Goal: Information Seeking & Learning: Learn about a topic

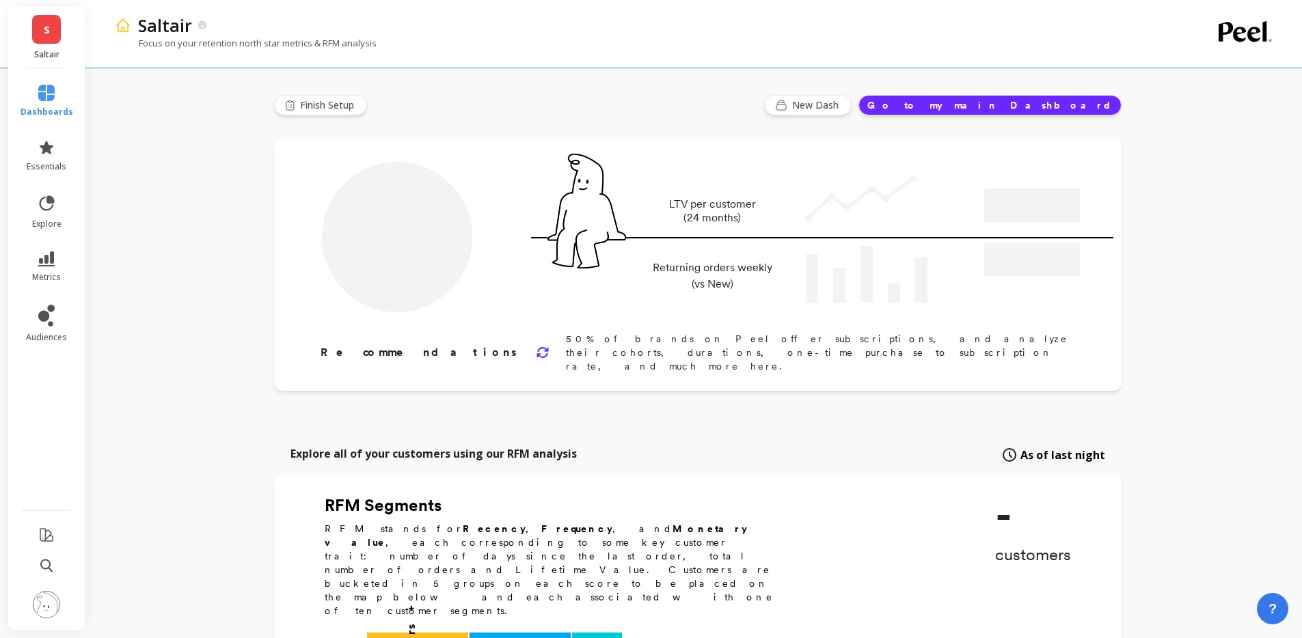
type input "Champions"
type input "38950"
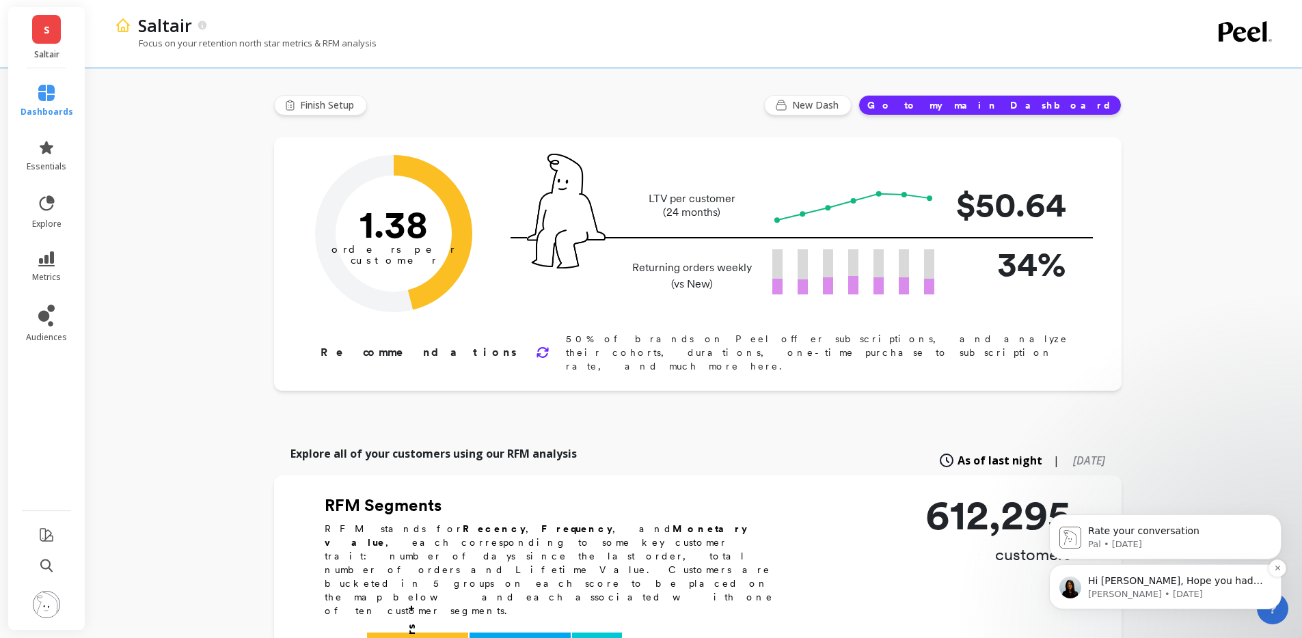
click at [1168, 586] on p "Hi Hannah, Hope you had a lovely weekend! Thank you for your patience — the rep…" at bounding box center [1176, 582] width 176 height 14
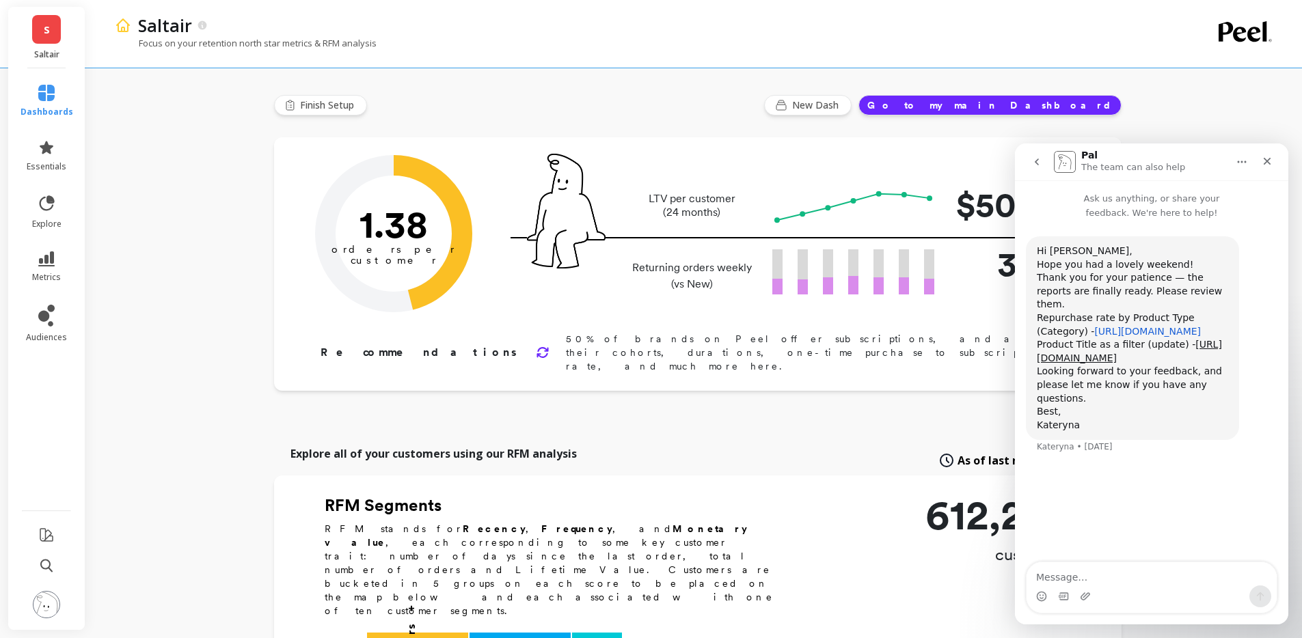
click at [1094, 337] on link "[URL][DOMAIN_NAME]" at bounding box center [1147, 331] width 107 height 11
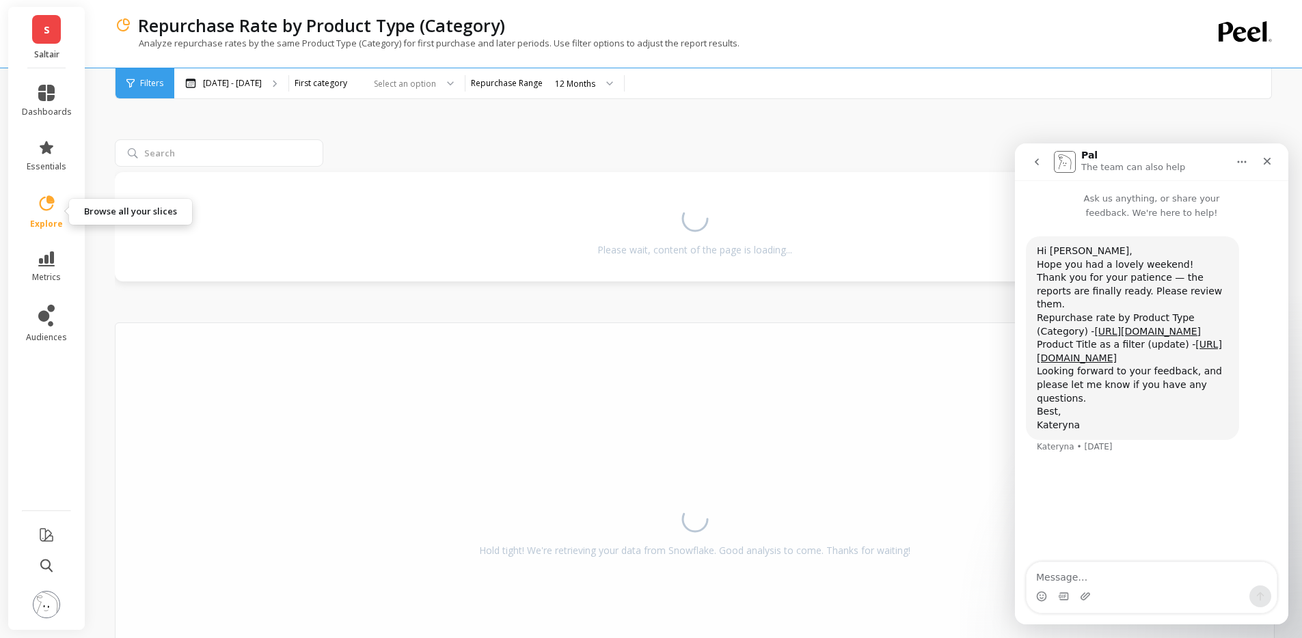
click at [57, 224] on span "explore" at bounding box center [46, 224] width 33 height 11
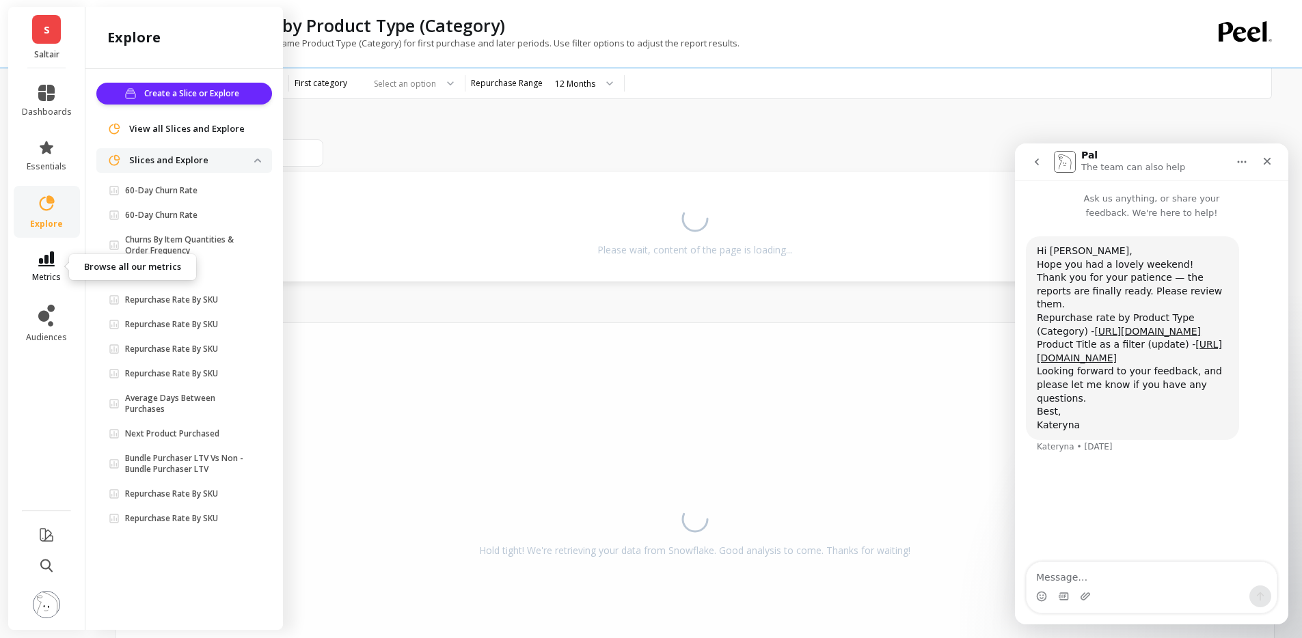
click at [57, 264] on link "metrics" at bounding box center [47, 266] width 50 height 31
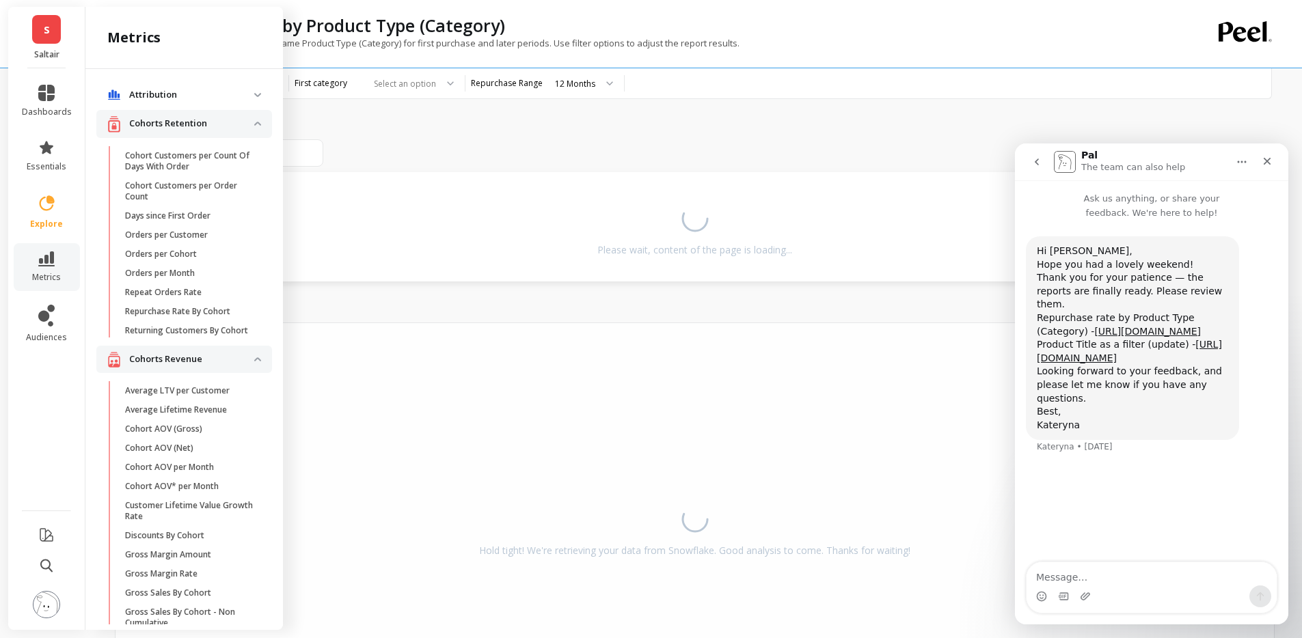
scroll to position [639, 0]
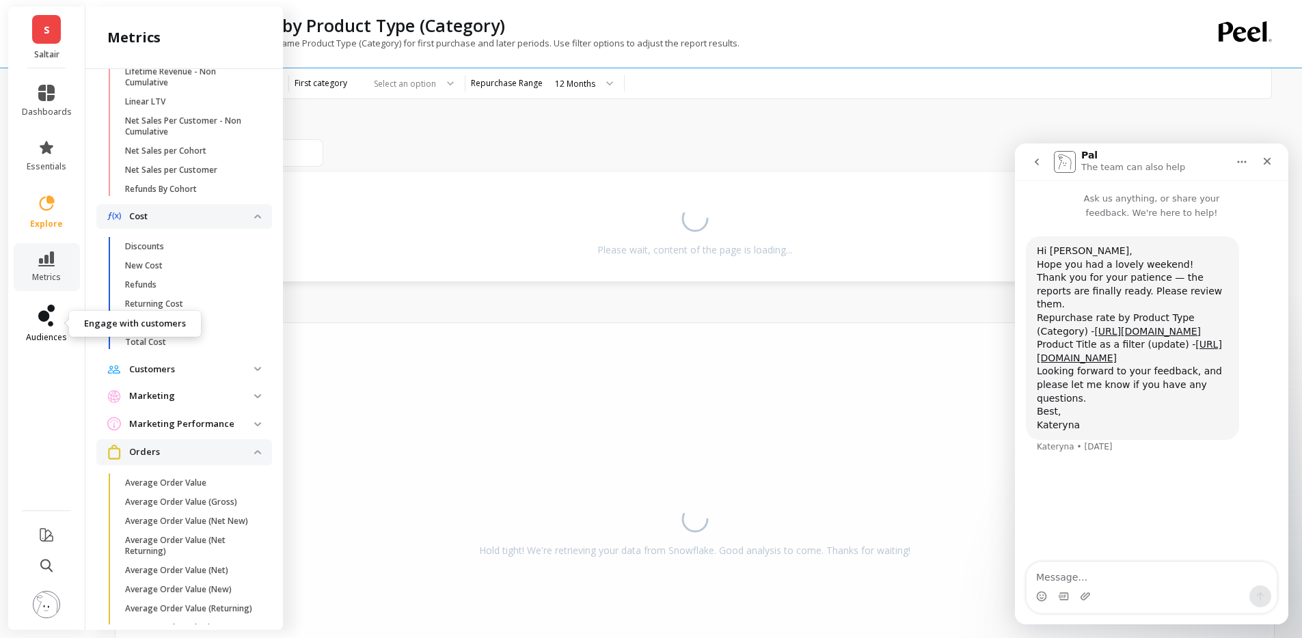
click at [43, 312] on icon at bounding box center [43, 316] width 11 height 11
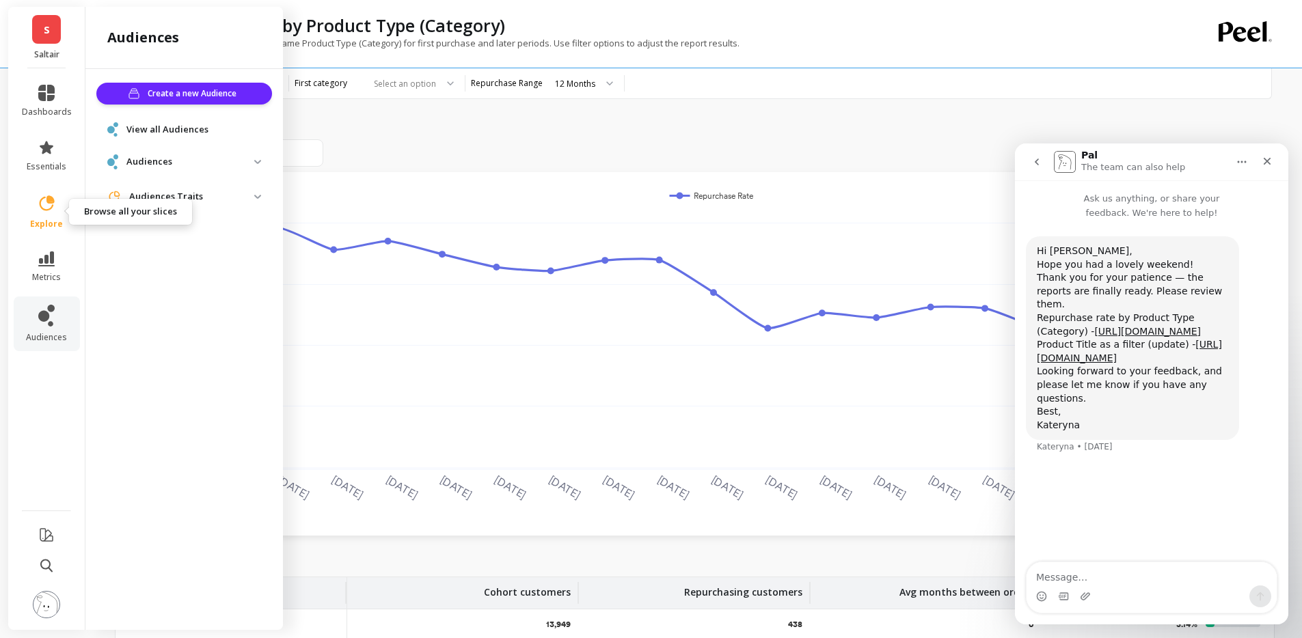
click at [53, 210] on icon at bounding box center [46, 203] width 19 height 19
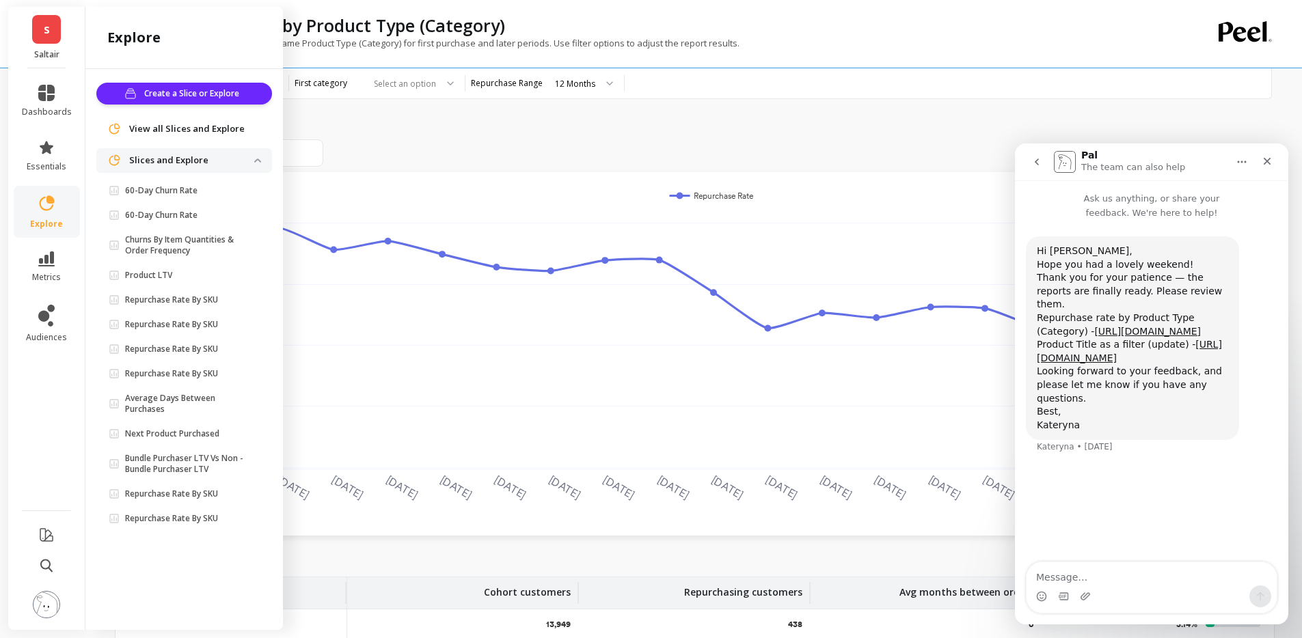
click at [581, 133] on div "Save Rename Add to Dashboard Share Annotations Export [DATE] [DATE] [DATE] [DAT…" at bounding box center [694, 548] width 1159 height 952
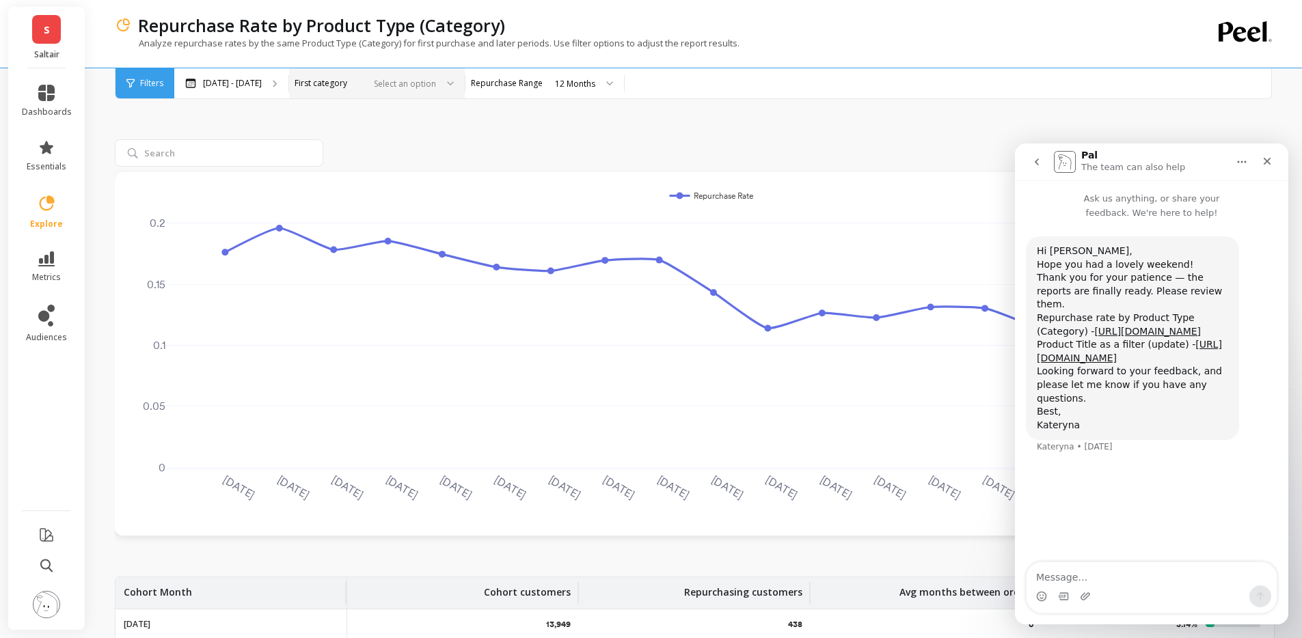
click at [436, 85] on div at bounding box center [402, 83] width 68 height 13
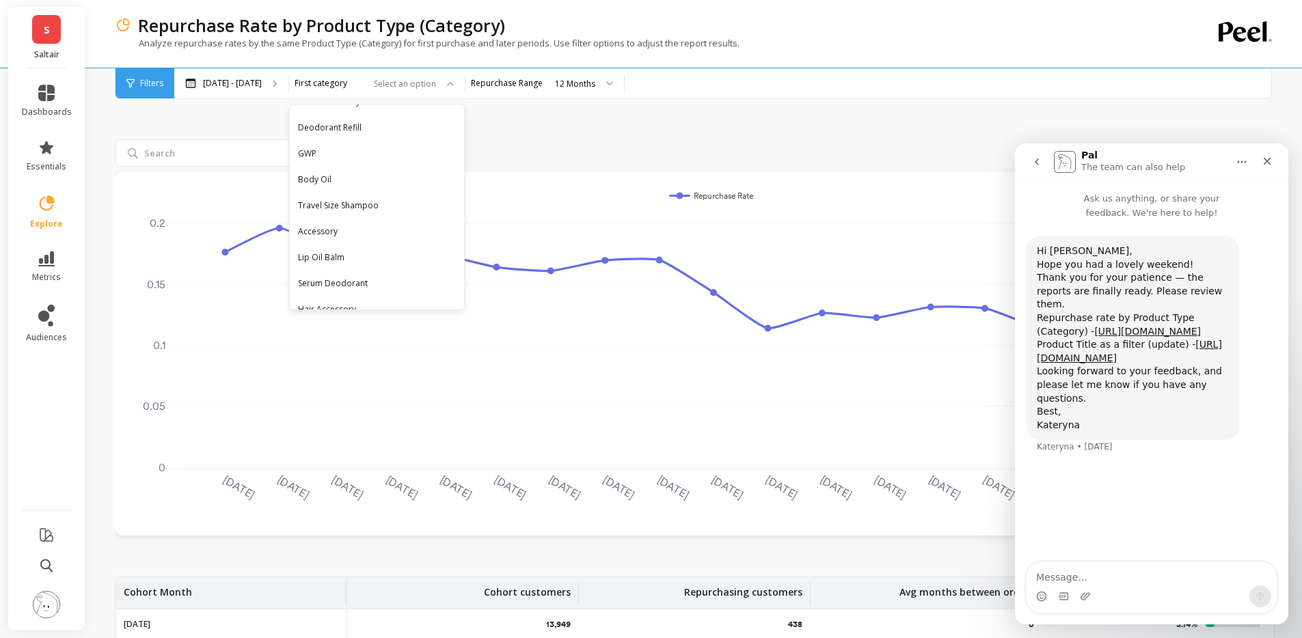
click at [658, 147] on div "Save Rename Add to Dashboard Share Annotations Export" at bounding box center [802, 150] width 946 height 22
drag, startPoint x: 1114, startPoint y: 346, endPoint x: 1038, endPoint y: 306, distance: 86.5
click at [1037, 312] on div "Repurchase rate by Product Type (Category) - [URL][DOMAIN_NAME]" at bounding box center [1131, 325] width 191 height 27
copy div "Repurchase rate by Product Type (Category) - [URL][DOMAIN_NAME]"
drag, startPoint x: 1102, startPoint y: 387, endPoint x: 1033, endPoint y: 369, distance: 71.3
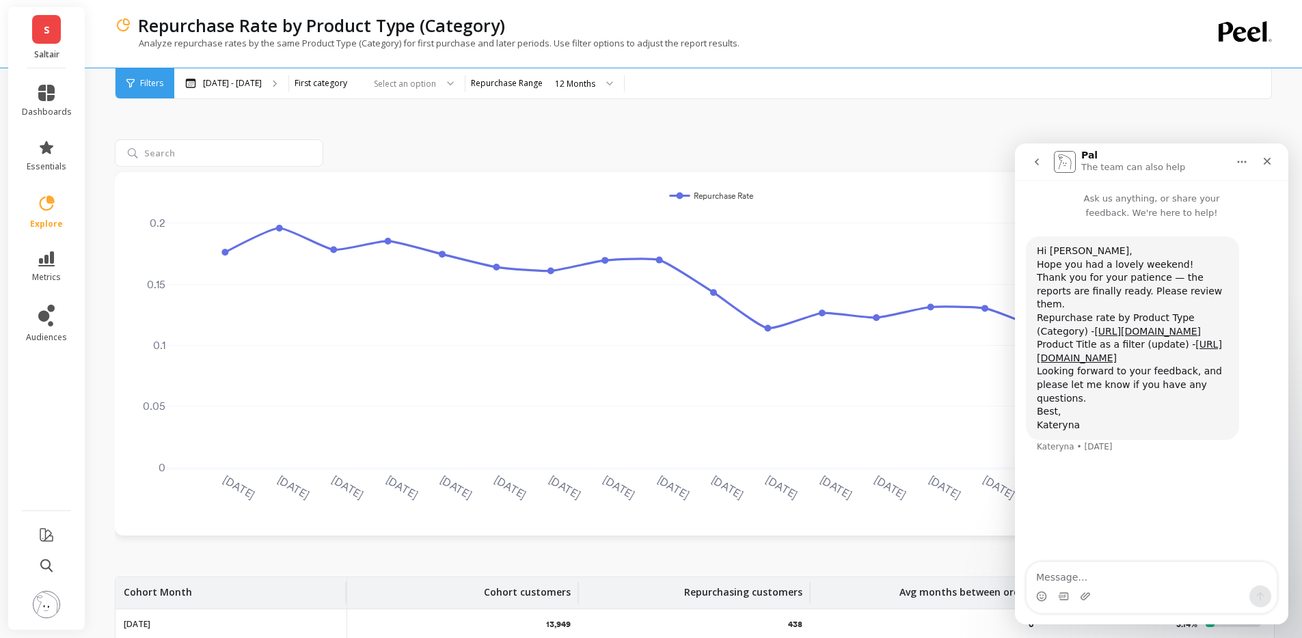
click at [1033, 369] on div "Hi [PERSON_NAME], Hope you had a lovely weekend! Thank you for your patience — …" at bounding box center [1132, 338] width 213 height 204
copy link "[URL][DOMAIN_NAME]"
click at [47, 269] on link "metrics" at bounding box center [47, 266] width 50 height 31
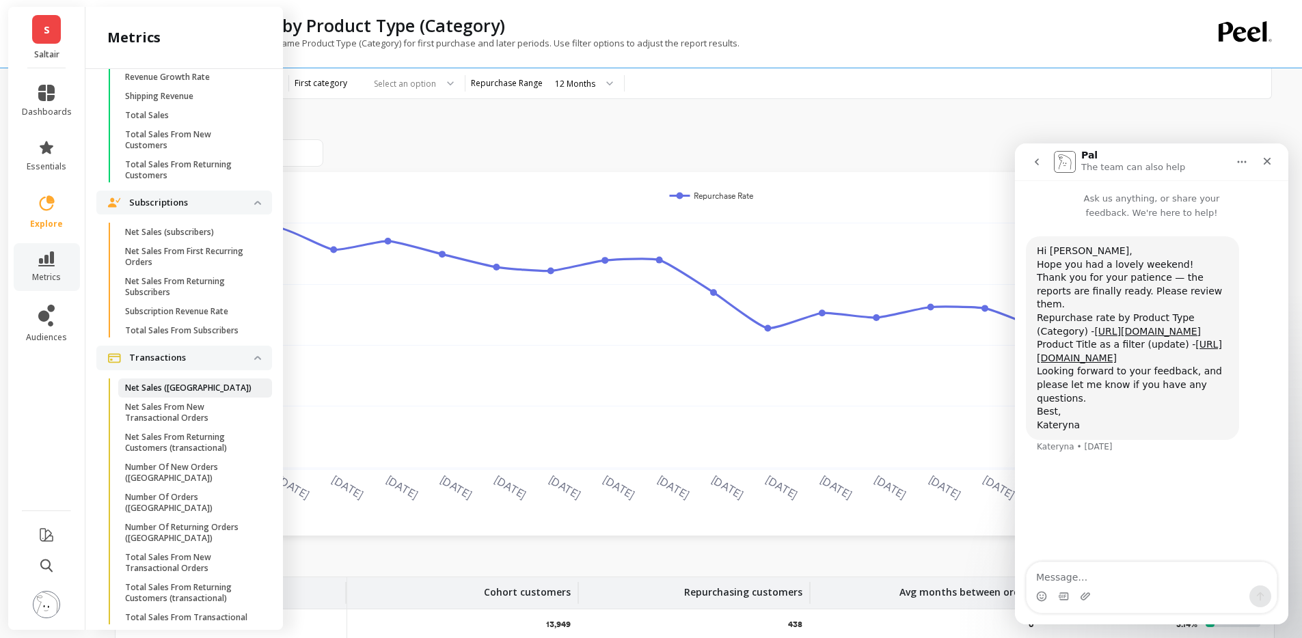
scroll to position [1876, 0]
click at [168, 519] on link "Number Of Orders ([GEOGRAPHIC_DATA])" at bounding box center [195, 504] width 154 height 30
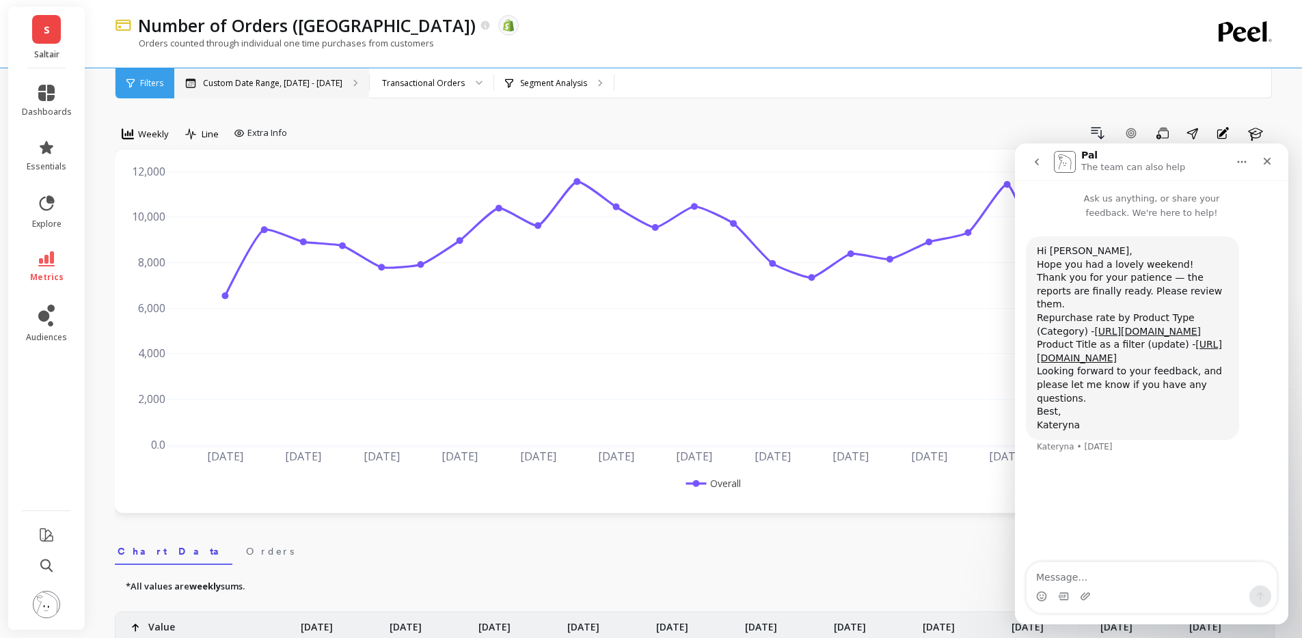
click at [278, 81] on p "Custom Date Range, Mar 1 - Aug 20" at bounding box center [272, 83] width 139 height 11
click at [567, 90] on div "Segment Analysis" at bounding box center [554, 83] width 120 height 30
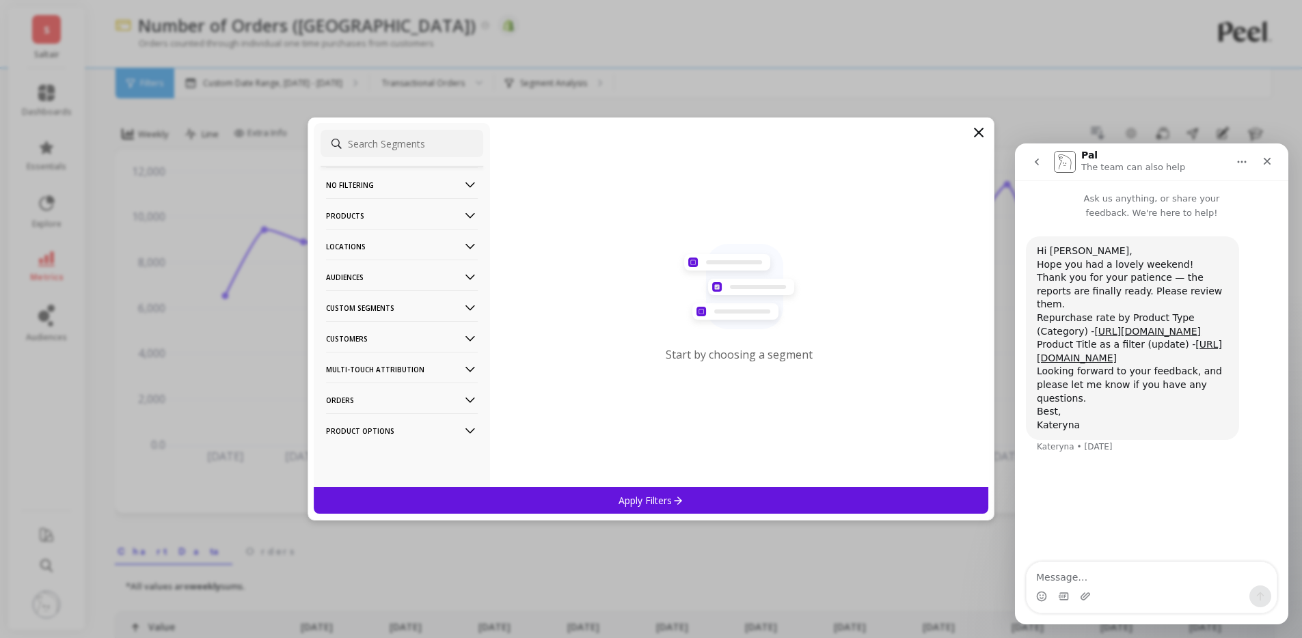
click at [447, 207] on p "Products" at bounding box center [402, 215] width 152 height 35
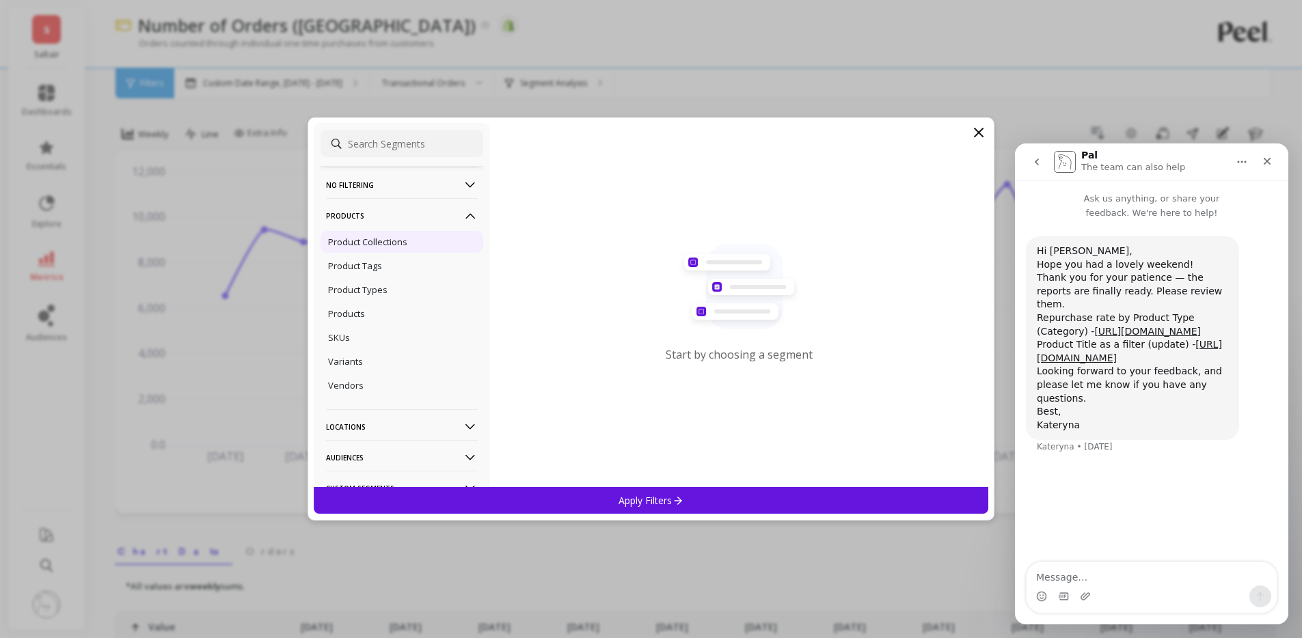
click at [412, 238] on div "Product Collections" at bounding box center [401, 242] width 163 height 22
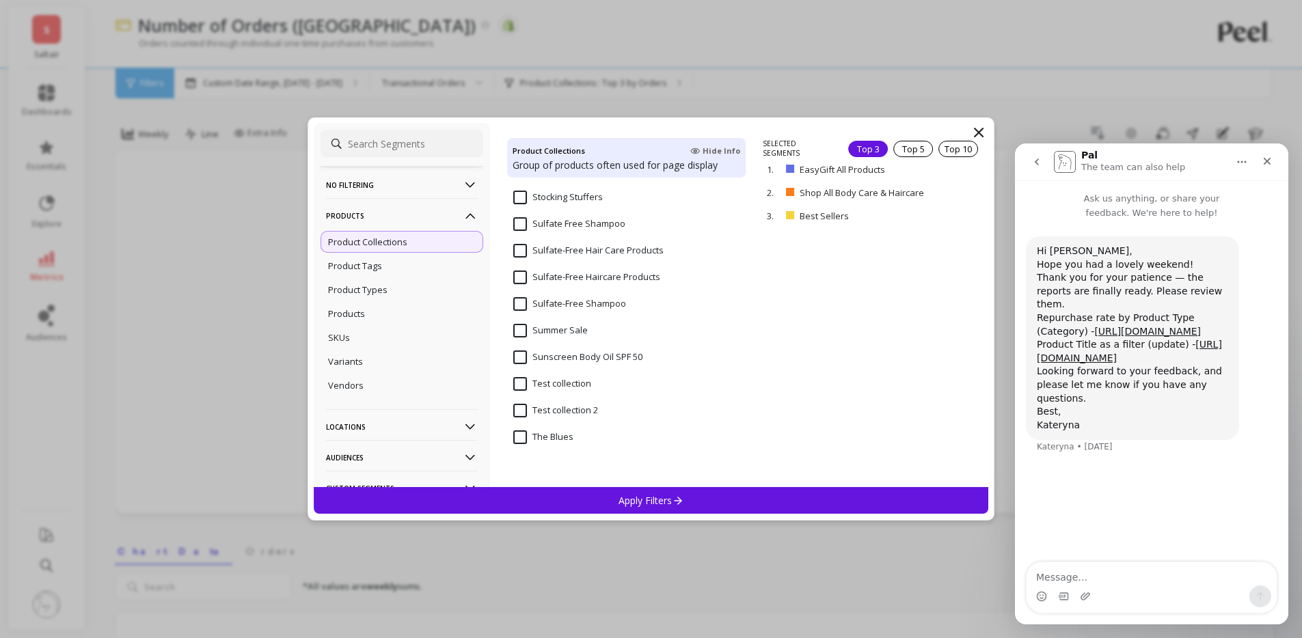
scroll to position [3188, 0]
click at [621, 274] on Haircare "Shop All Body Care & Haircare" at bounding box center [584, 275] width 143 height 14
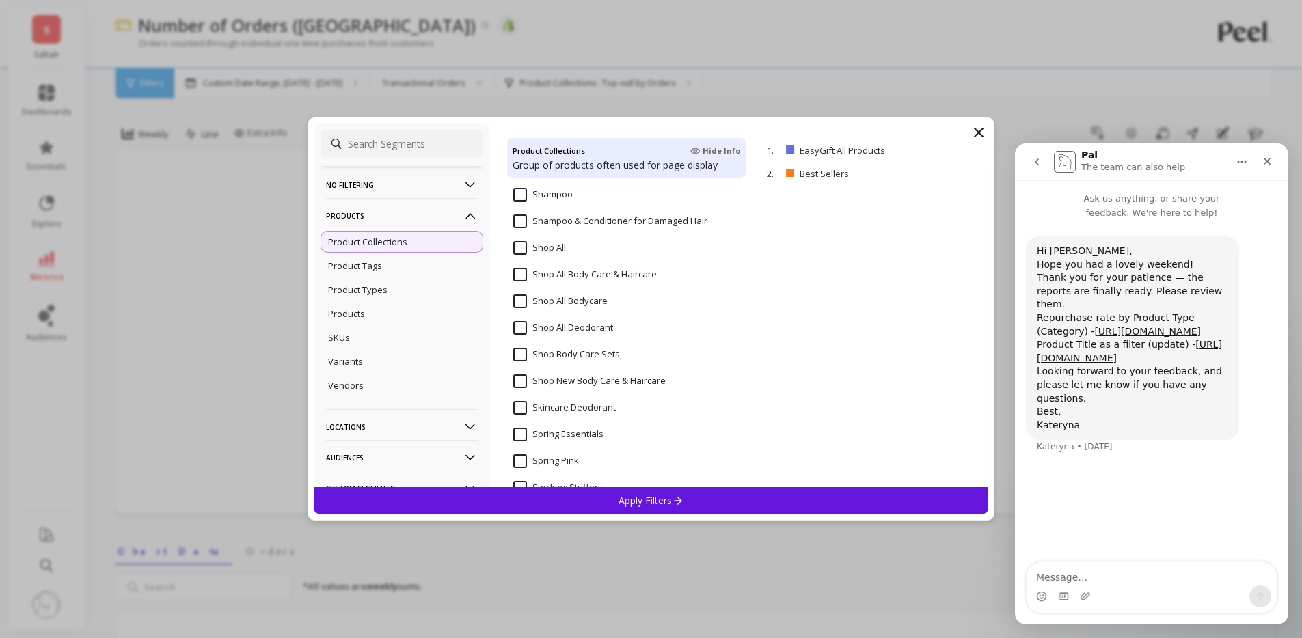
scroll to position [3081, 0]
click at [802, 169] on p "Best Sellers" at bounding box center [856, 173] width 115 height 12
click at [952, 169] on p "remove" at bounding box center [948, 174] width 35 height 10
click at [933, 146] on p "remove" at bounding box center [948, 151] width 35 height 10
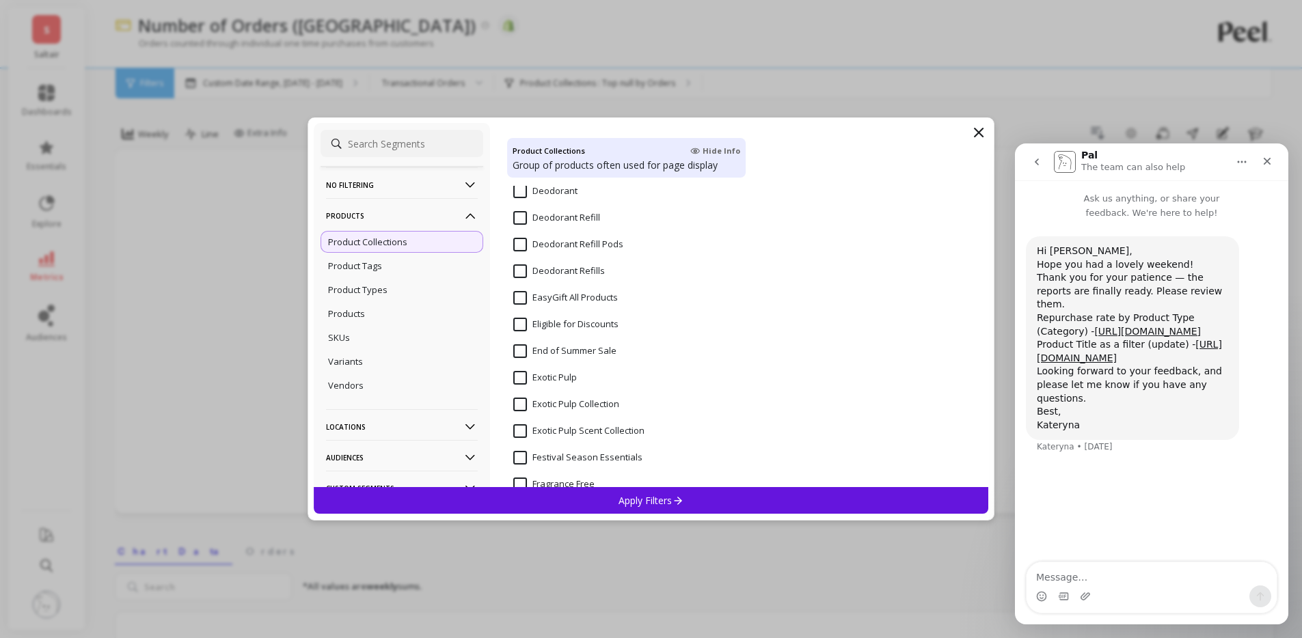
scroll to position [1301, 0]
click at [547, 358] on span "Exotic Pulp Collection" at bounding box center [566, 357] width 106 height 29
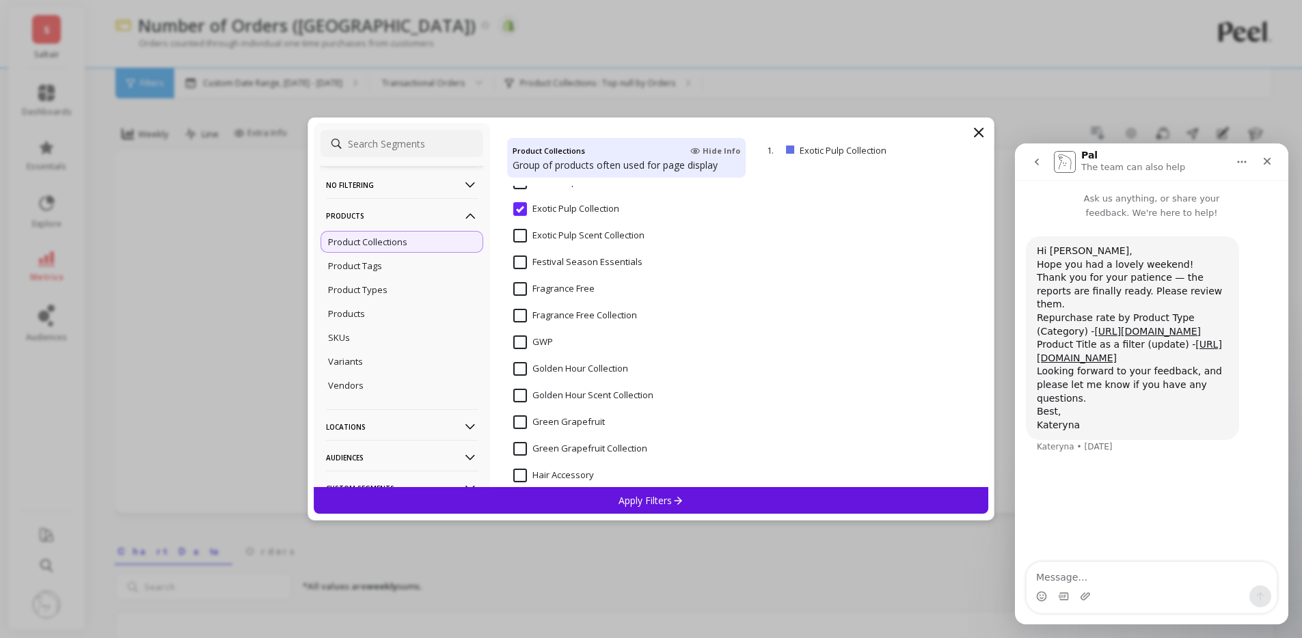
click at [564, 365] on Collection "Golden Hour Collection" at bounding box center [570, 369] width 115 height 14
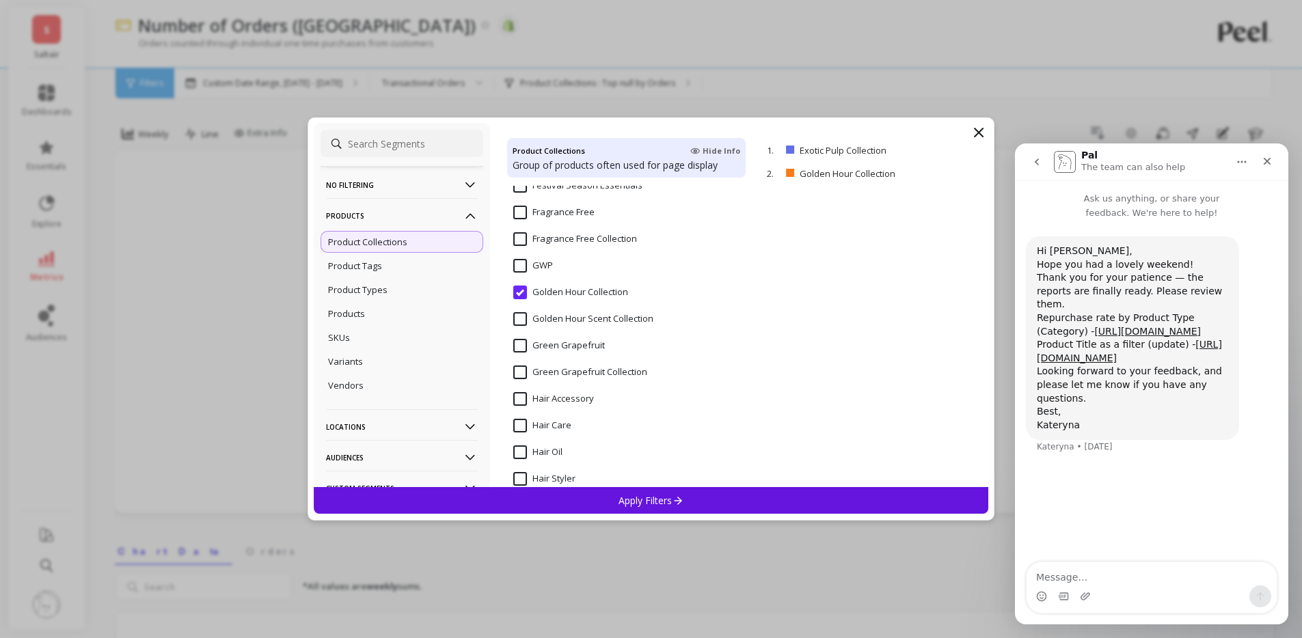
click at [568, 376] on Collection "Green Grapefruit Collection" at bounding box center [580, 373] width 134 height 14
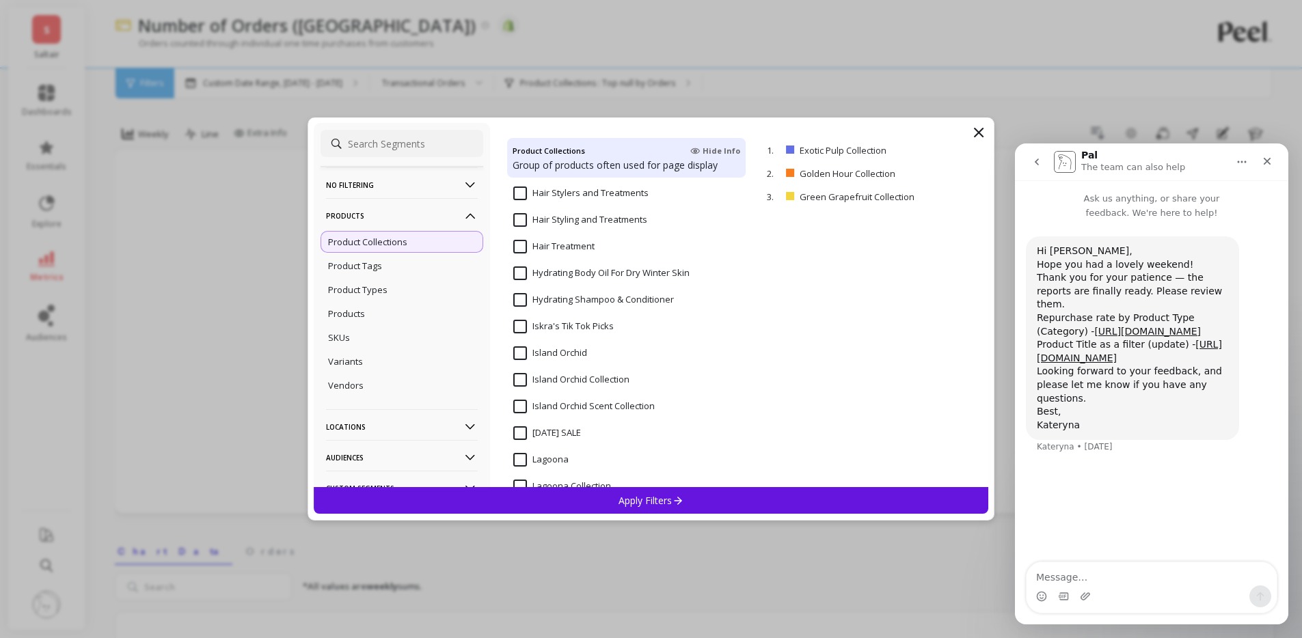
scroll to position [1831, 0]
click at [607, 382] on Collection "Island Orchid Collection" at bounding box center [571, 379] width 116 height 14
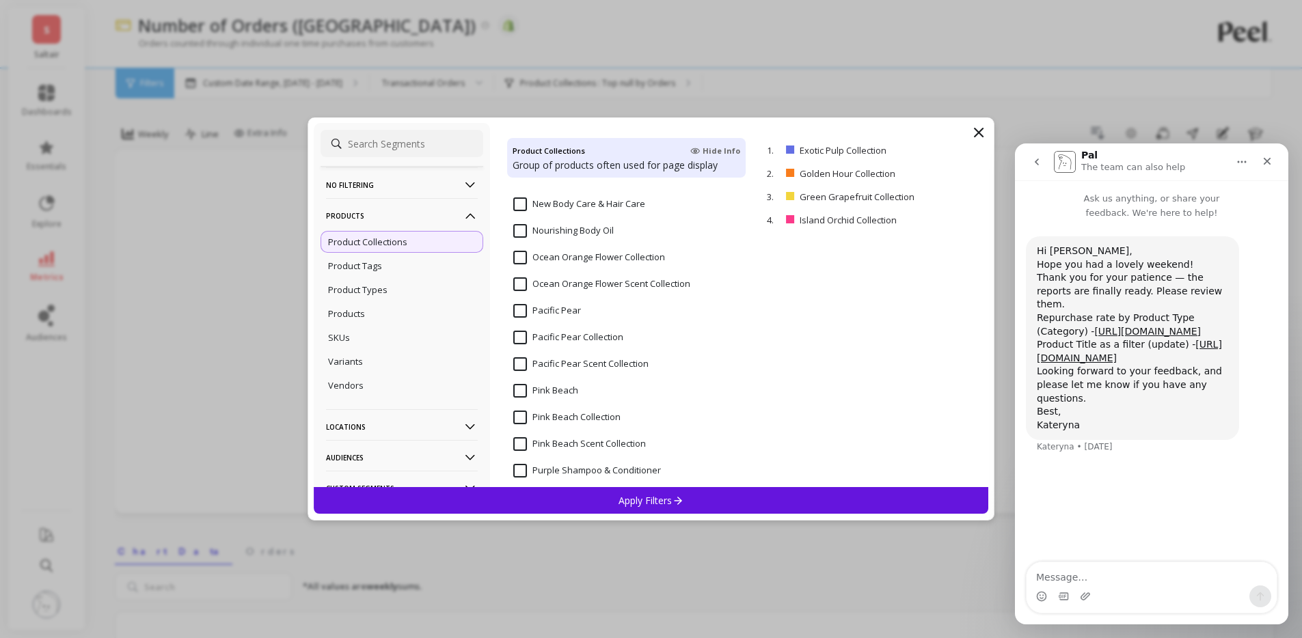
scroll to position [2593, 0]
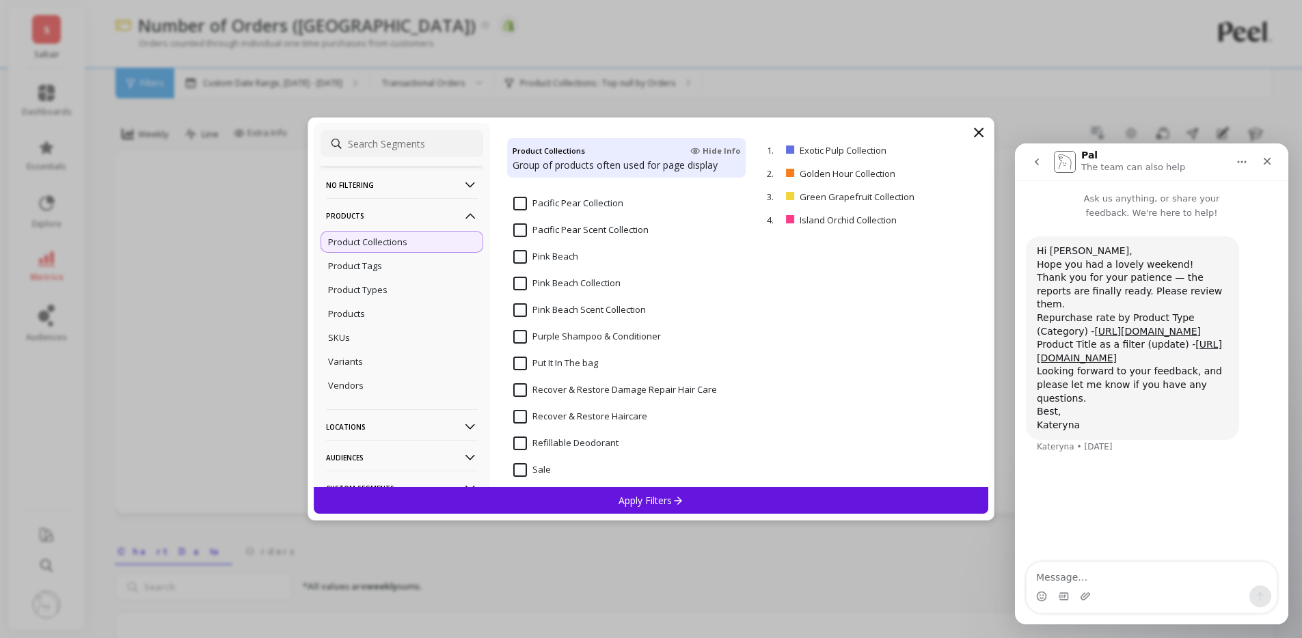
click at [592, 287] on Collection "Pink Beach Collection" at bounding box center [566, 284] width 107 height 14
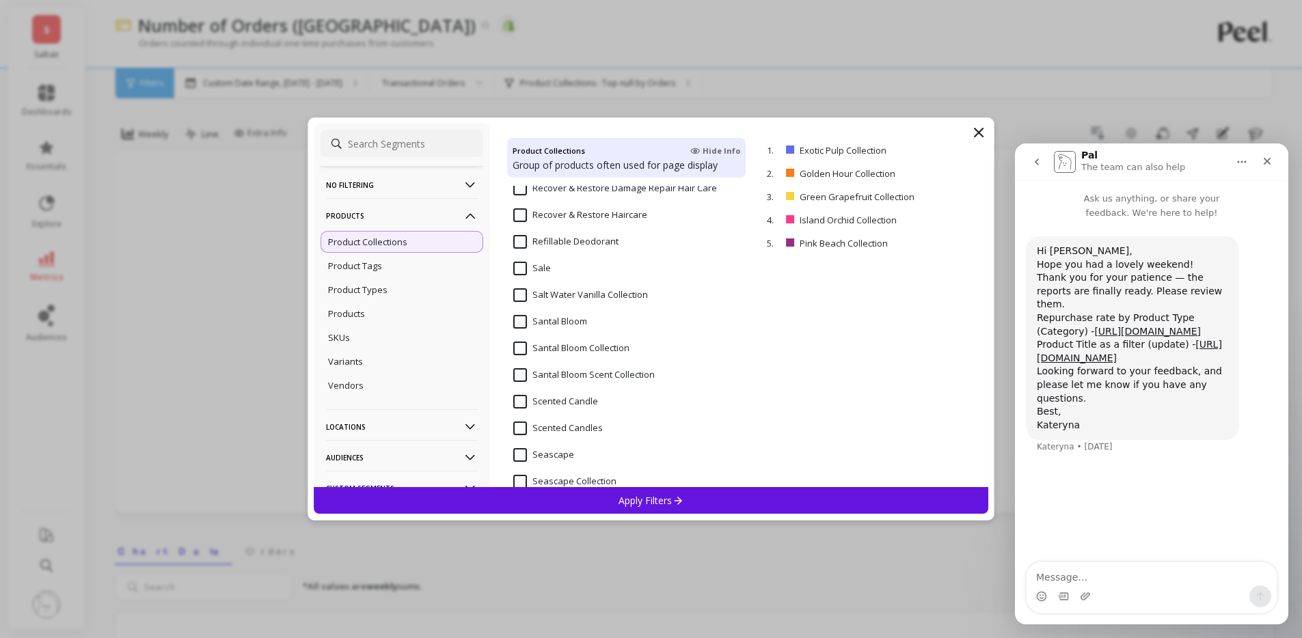
scroll to position [2840, 0]
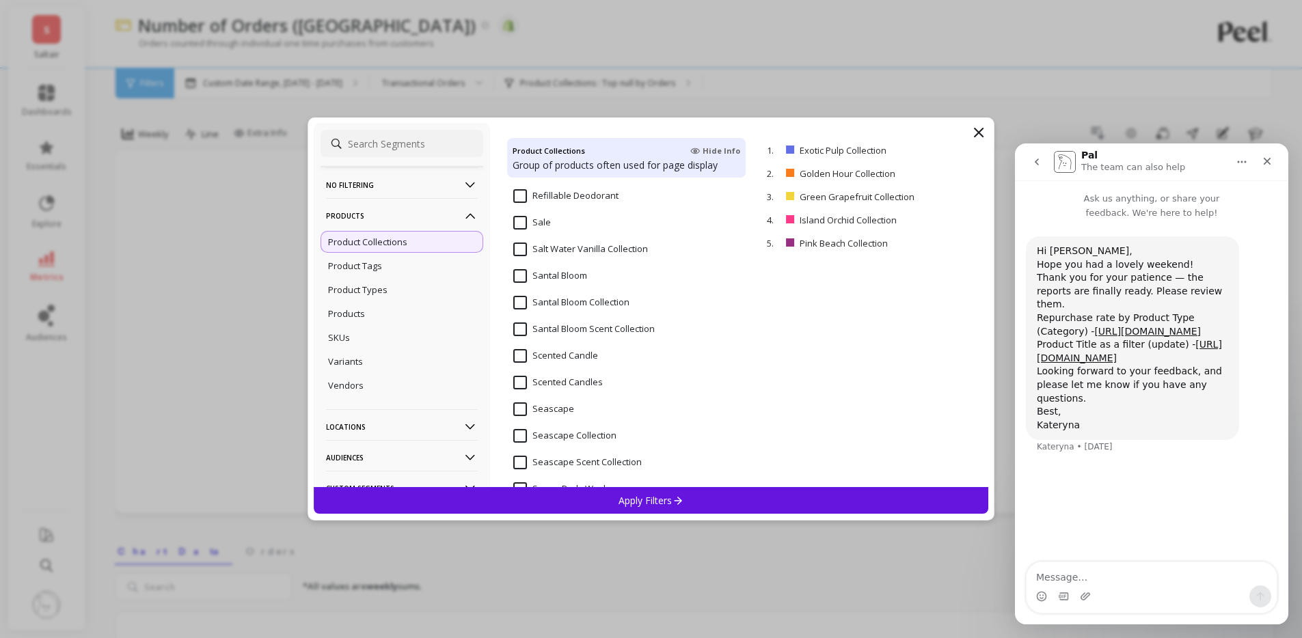
click at [586, 251] on Collection "Salt Water Vanilla Collection" at bounding box center [580, 250] width 135 height 14
click at [583, 304] on Collection "Santal Bloom Collection" at bounding box center [571, 303] width 116 height 14
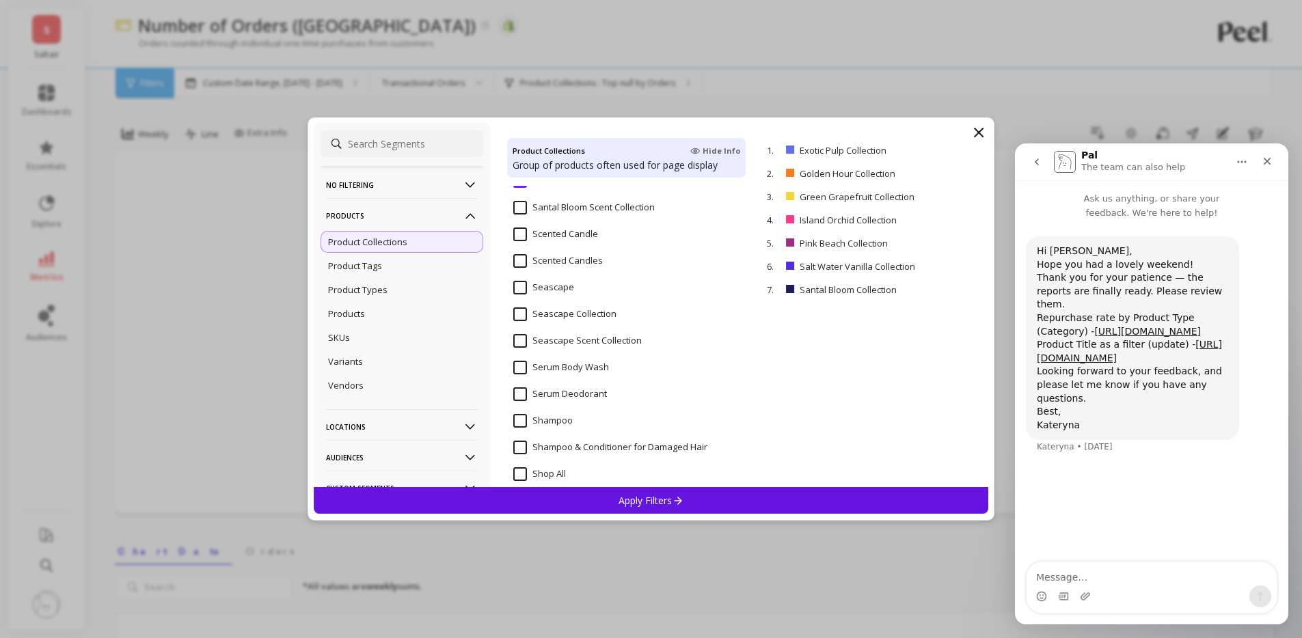
click at [576, 316] on Collection "Seascape Collection" at bounding box center [564, 314] width 103 height 14
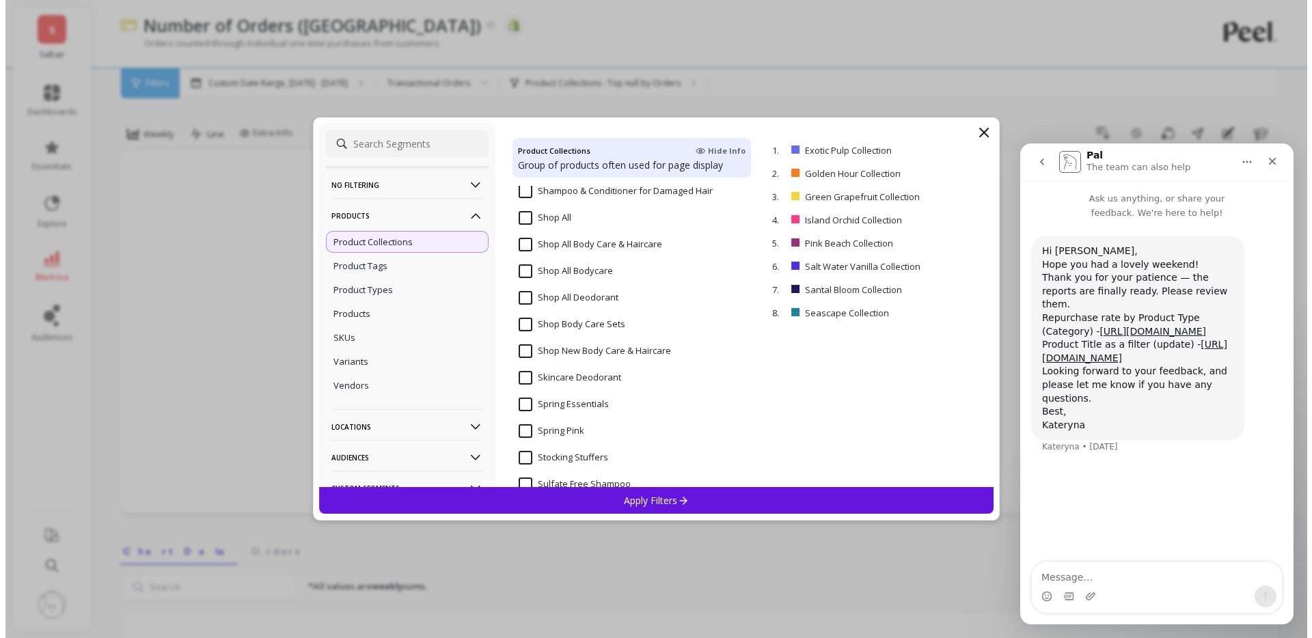
scroll to position [3437, 0]
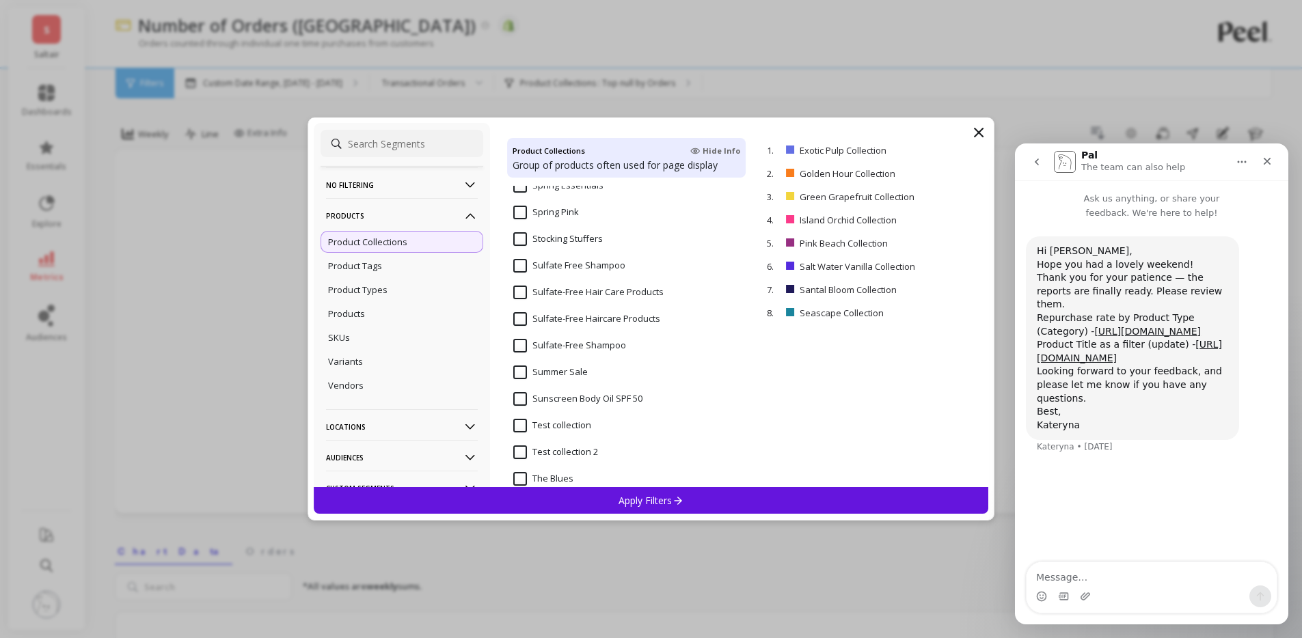
click at [628, 495] on p "Apply Filters" at bounding box center [650, 500] width 65 height 13
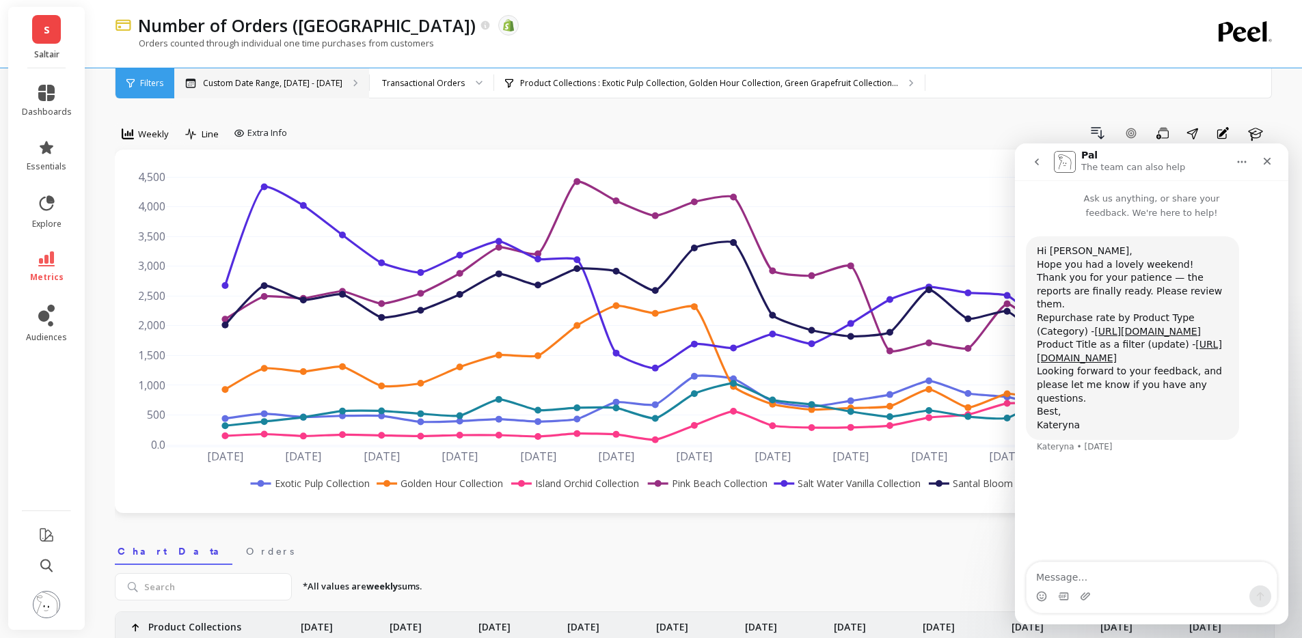
click at [311, 83] on p "Custom Date Range, Mar 1 - Aug 20" at bounding box center [272, 83] width 139 height 11
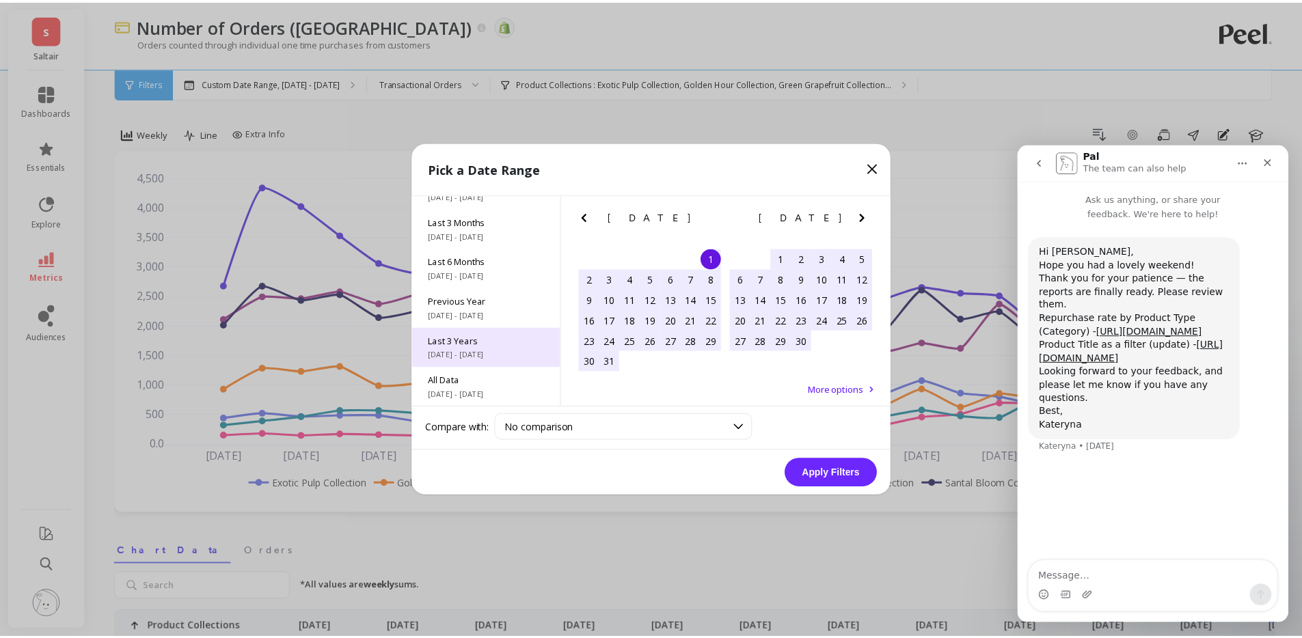
scroll to position [185, 0]
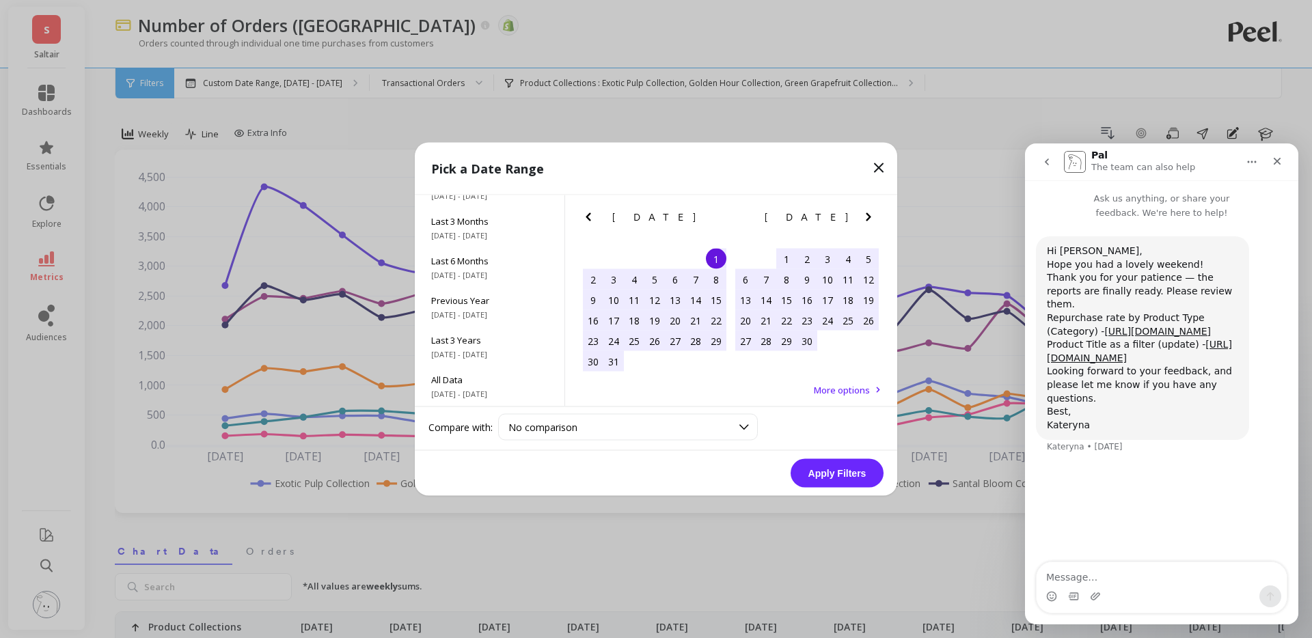
click at [583, 218] on icon "Previous Month" at bounding box center [588, 217] width 16 height 16
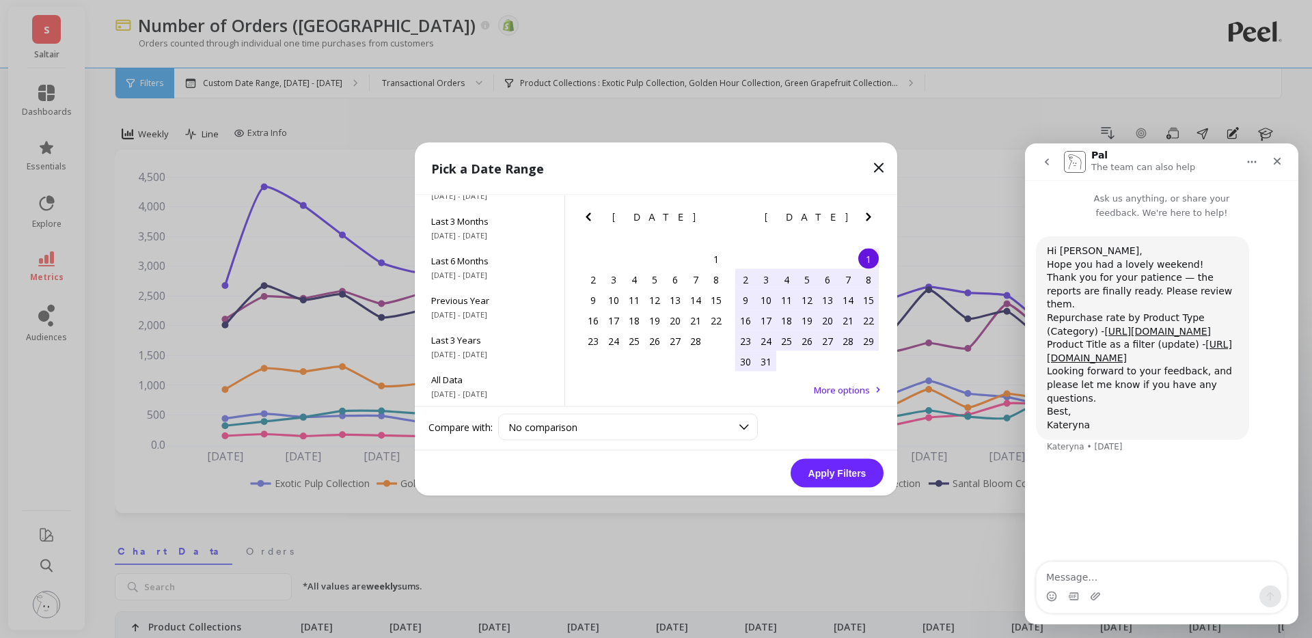
click at [583, 218] on icon "Previous Month" at bounding box center [588, 217] width 16 height 16
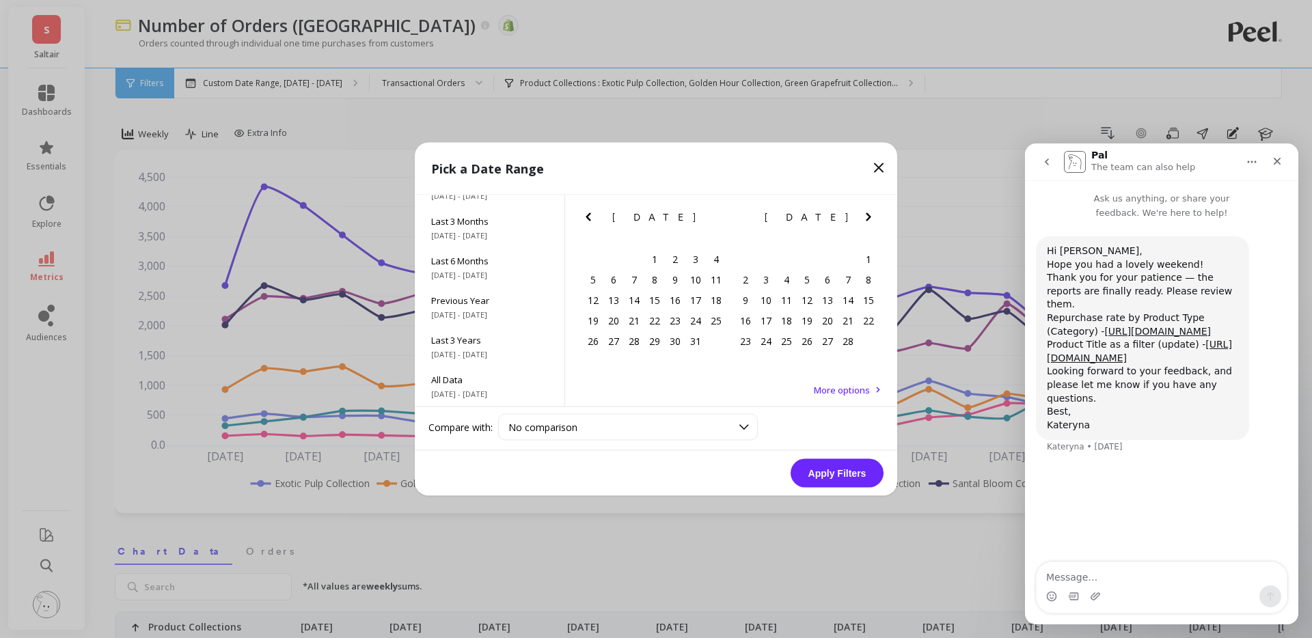
click at [583, 218] on icon "Previous Month" at bounding box center [588, 217] width 16 height 16
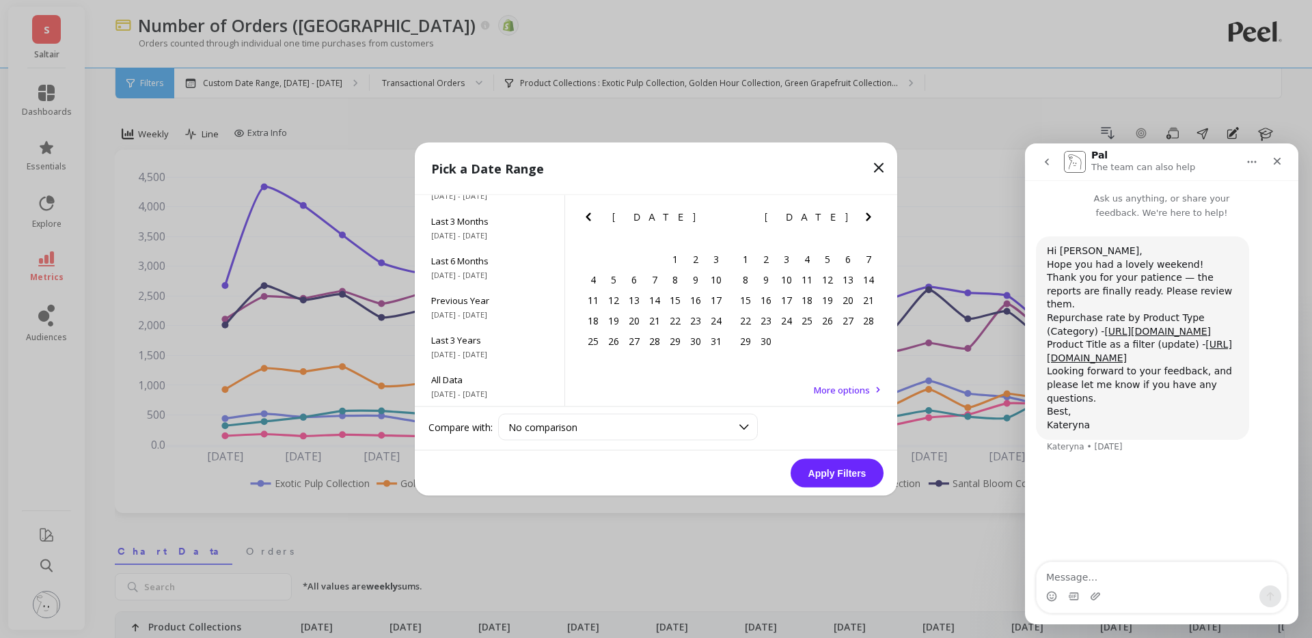
click at [583, 218] on icon "Previous Month" at bounding box center [588, 217] width 16 height 16
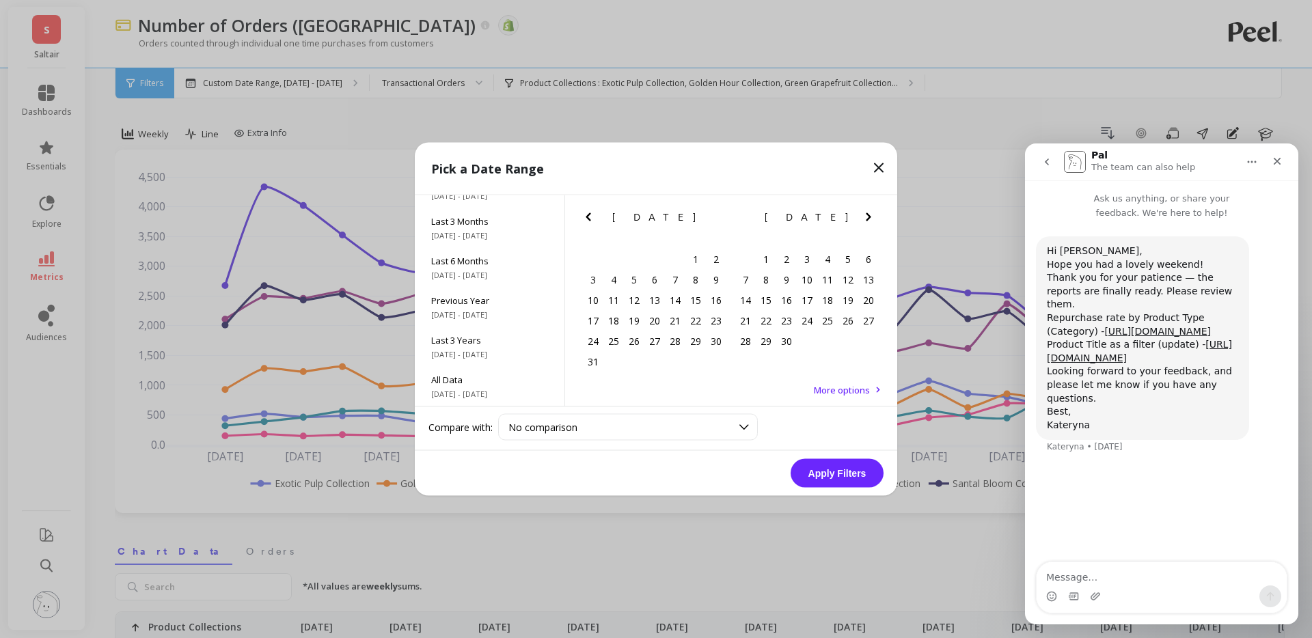
click at [583, 218] on icon "Previous Month" at bounding box center [588, 217] width 16 height 16
click at [608, 255] on div "1" at bounding box center [613, 259] width 20 height 20
click at [865, 221] on icon "Next Month" at bounding box center [868, 217] width 16 height 16
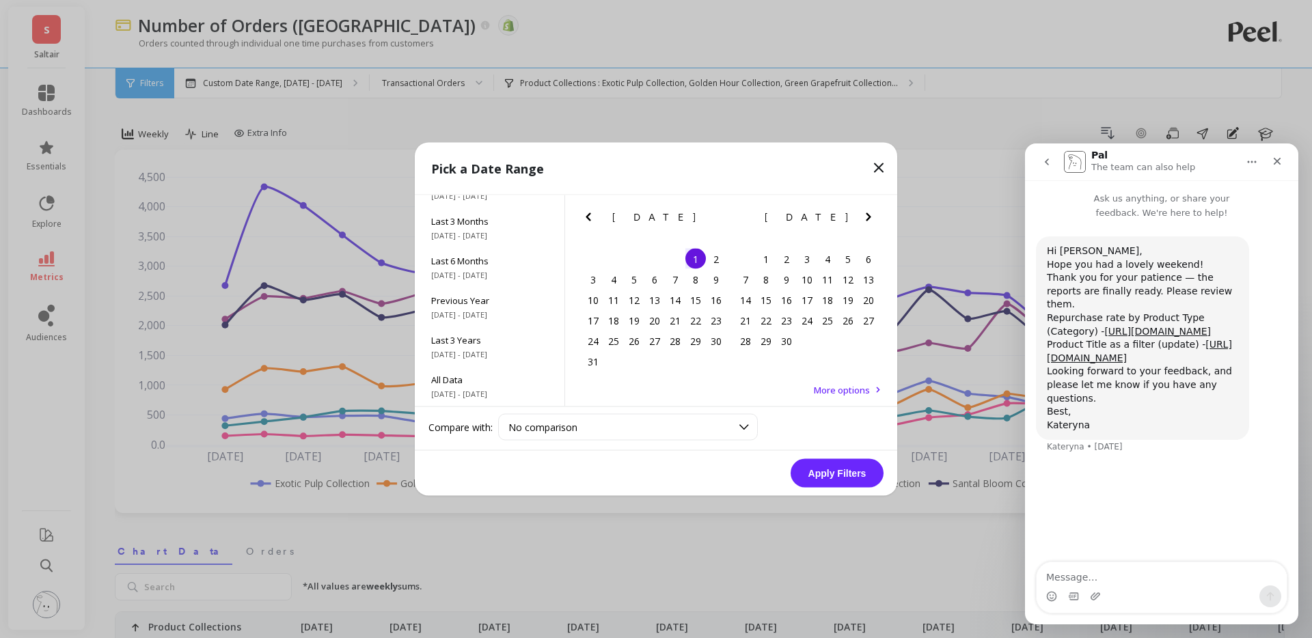
click at [865, 221] on icon "Next Month" at bounding box center [868, 217] width 16 height 16
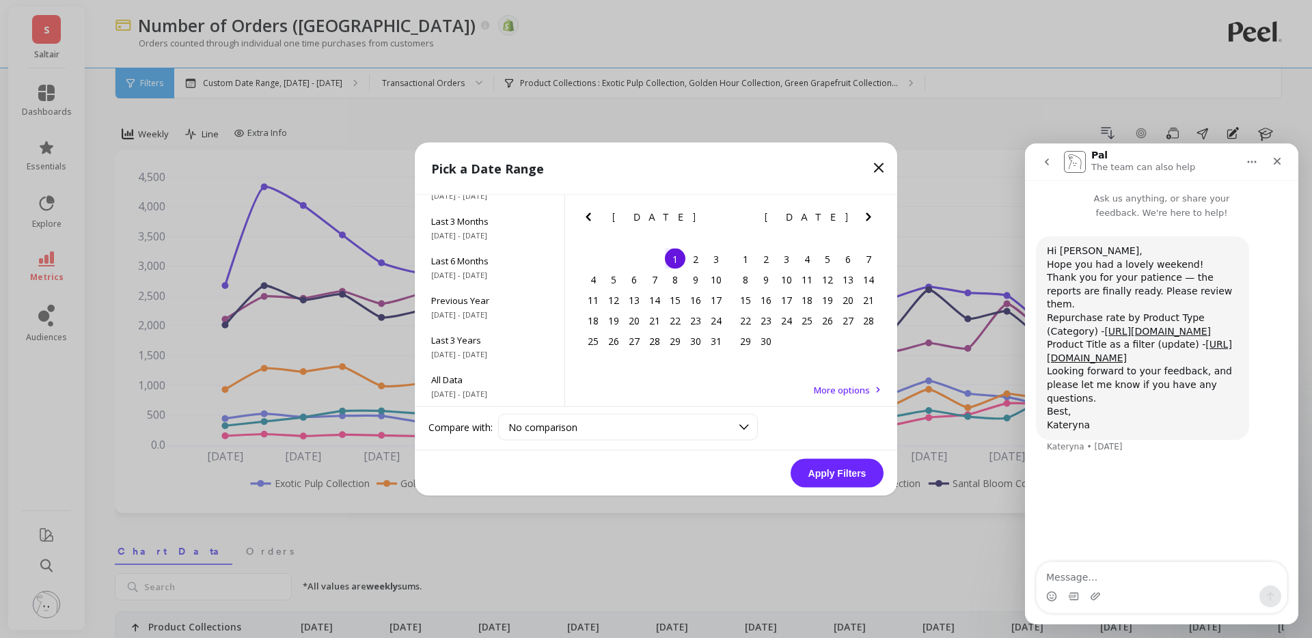
click at [865, 221] on icon "Next Month" at bounding box center [868, 217] width 16 height 16
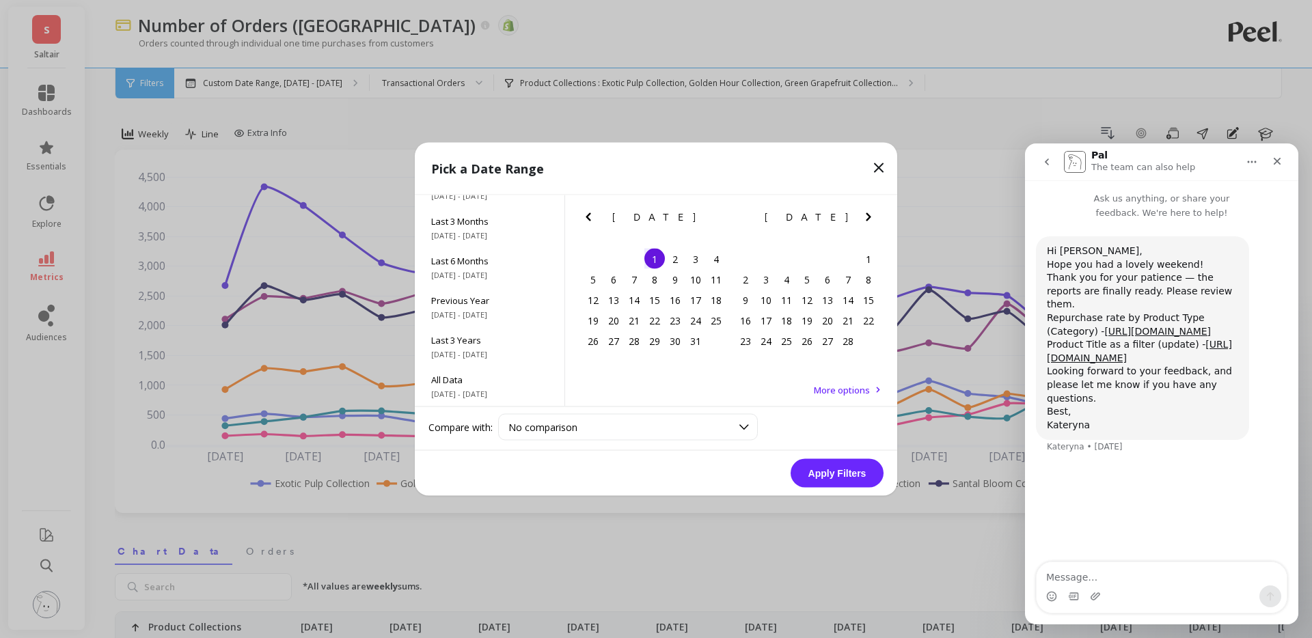
click at [865, 221] on icon "Next Month" at bounding box center [868, 217] width 16 height 16
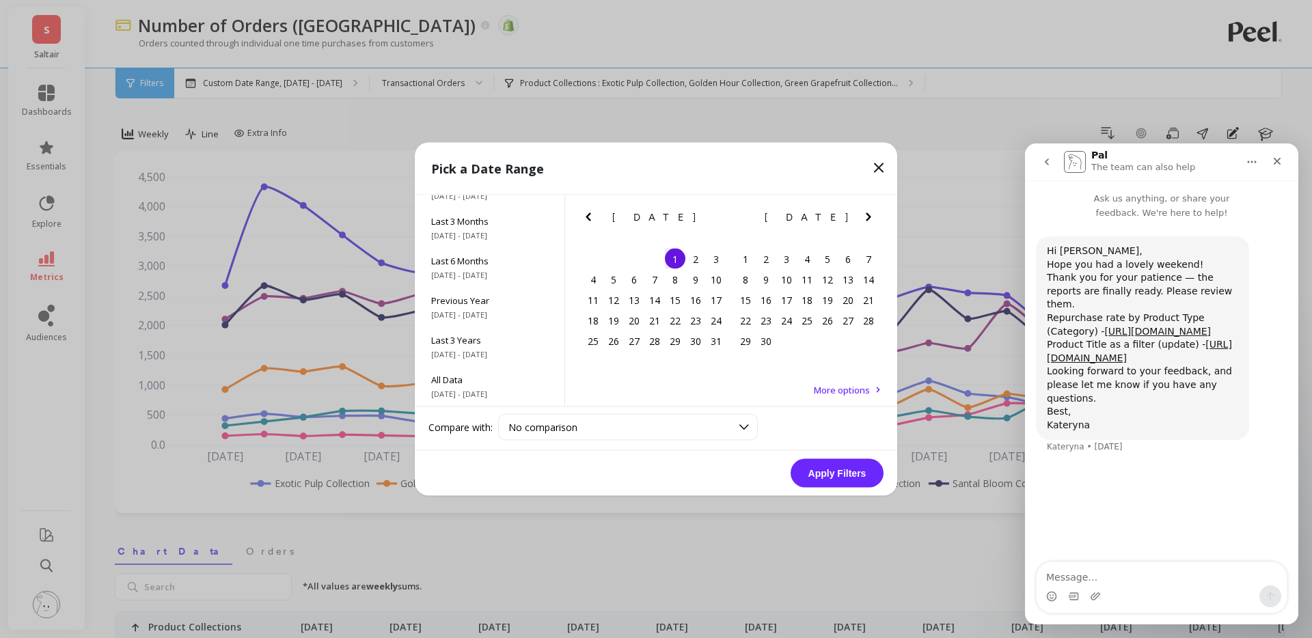
click at [865, 221] on icon "Next Month" at bounding box center [868, 217] width 16 height 16
click at [590, 219] on icon "Previous Month" at bounding box center [588, 217] width 16 height 16
click at [676, 318] on div "21" at bounding box center [675, 320] width 20 height 20
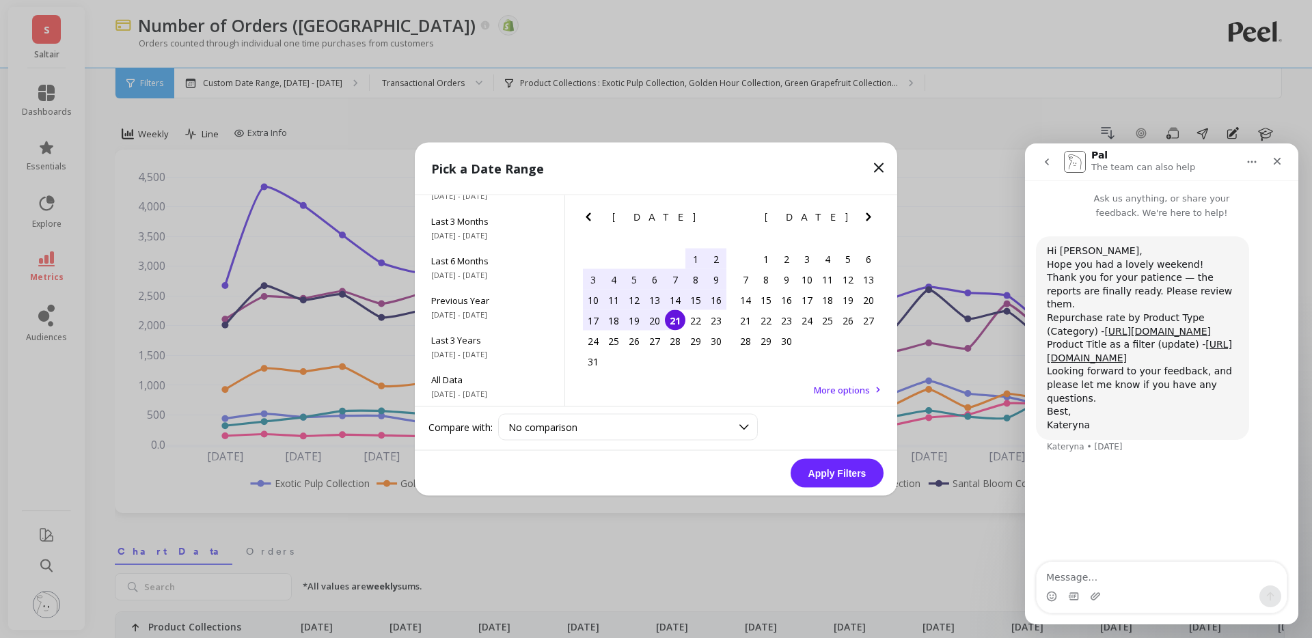
click at [847, 470] on button "Apply Filters" at bounding box center [837, 473] width 93 height 29
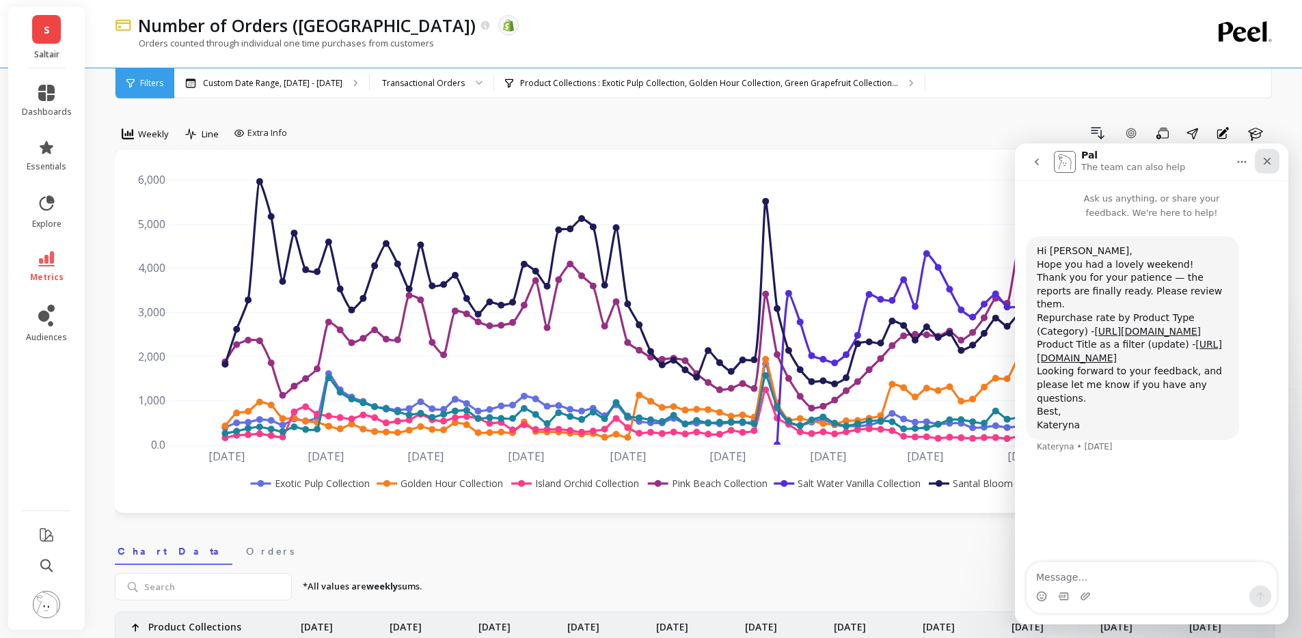
click at [1269, 158] on icon "Close" at bounding box center [1267, 162] width 8 height 8
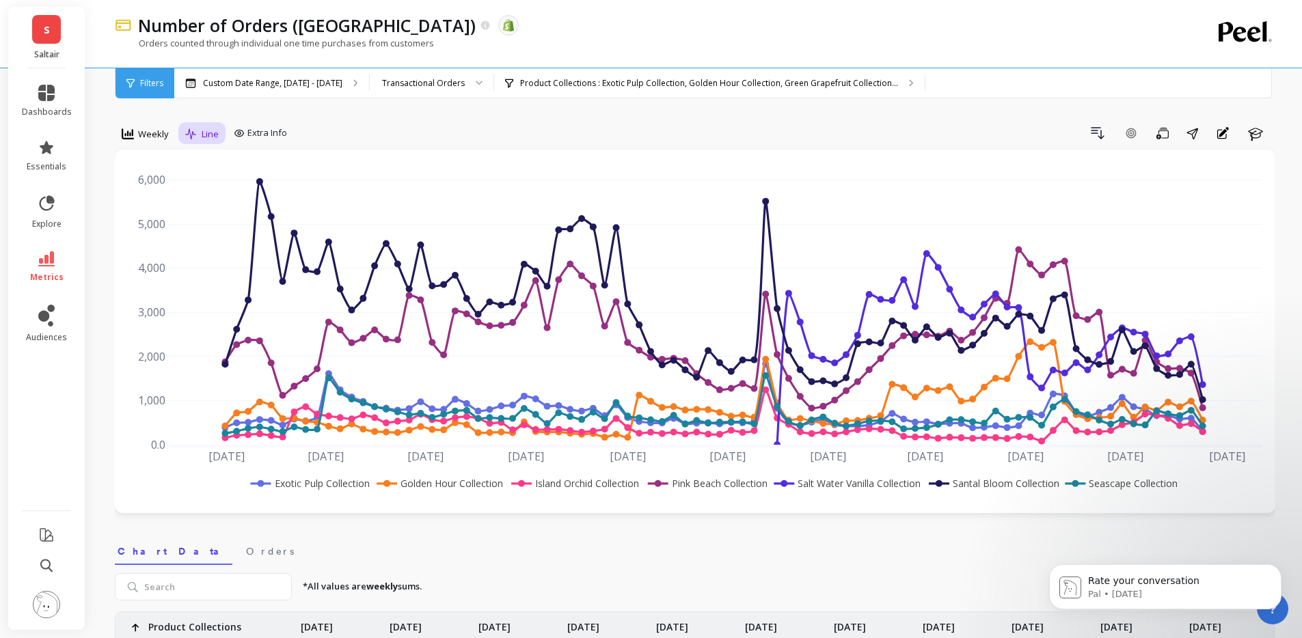
click at [199, 135] on div "Line" at bounding box center [201, 134] width 33 height 16
click at [217, 202] on div "Bar" at bounding box center [229, 191] width 94 height 24
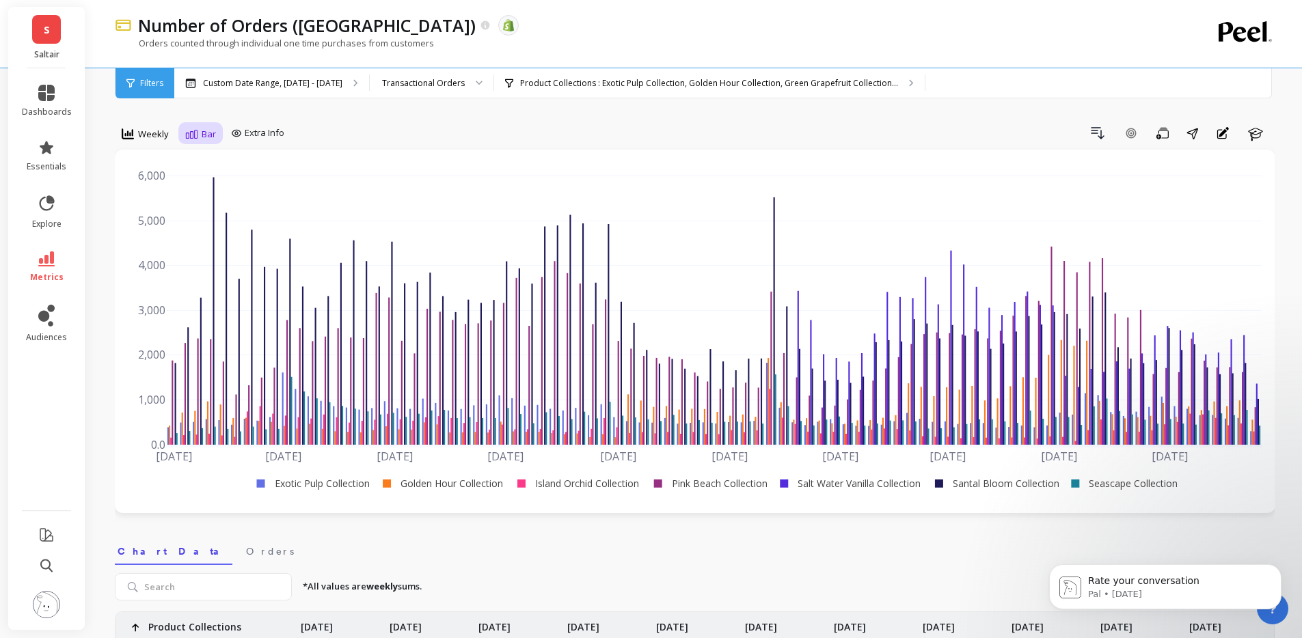
click at [197, 137] on div "Bar" at bounding box center [200, 134] width 31 height 16
click at [204, 216] on div "Stacked Bar" at bounding box center [229, 216] width 78 height 13
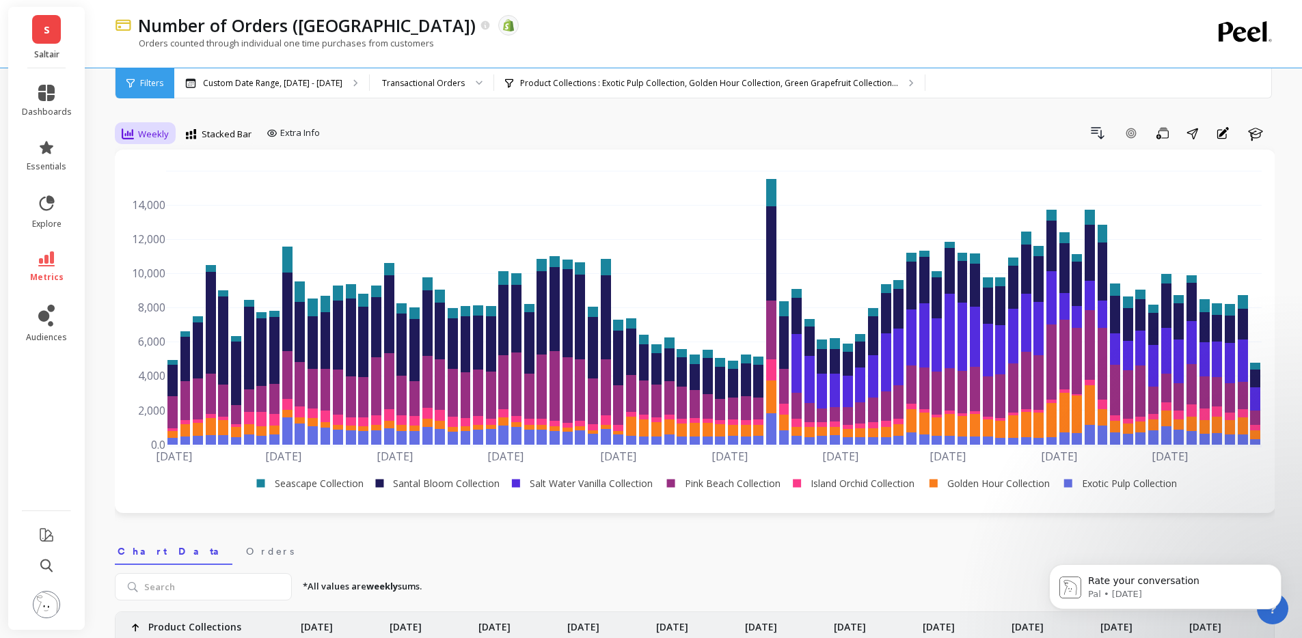
click at [128, 123] on div "Weekly" at bounding box center [145, 133] width 55 height 23
click at [154, 245] on div "Monthly" at bounding box center [165, 242] width 78 height 13
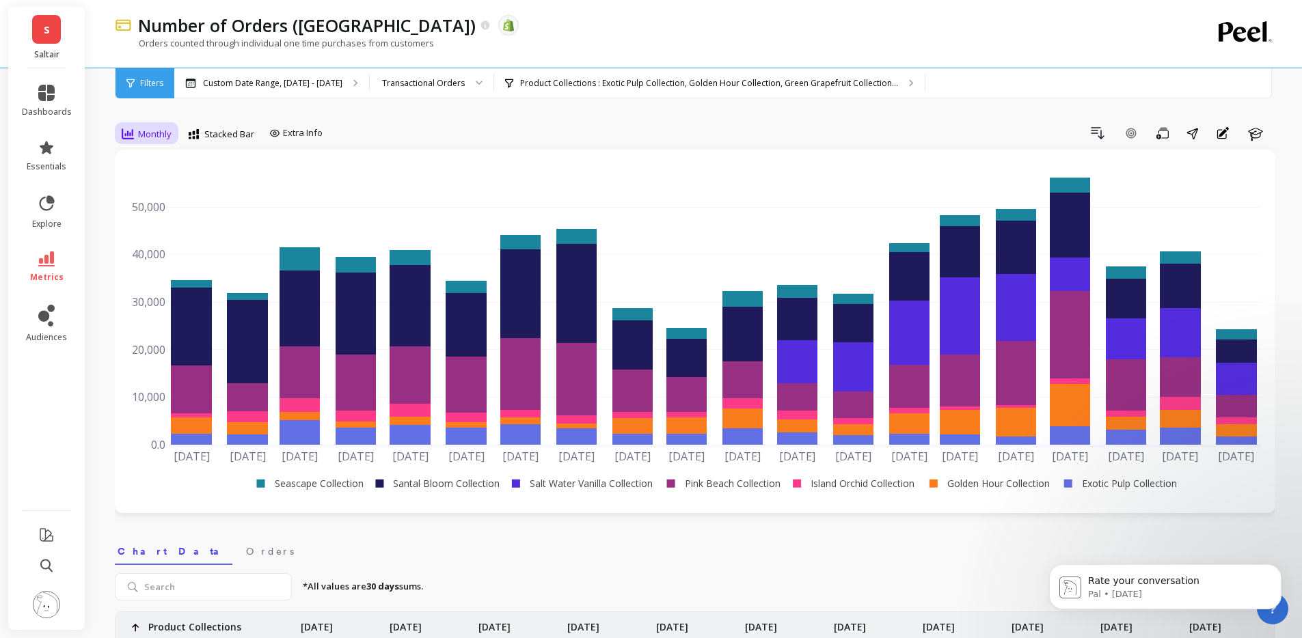
click at [148, 124] on div "Monthly" at bounding box center [147, 133] width 58 height 23
click at [165, 268] on div "Quarterly" at bounding box center [165, 268] width 78 height 13
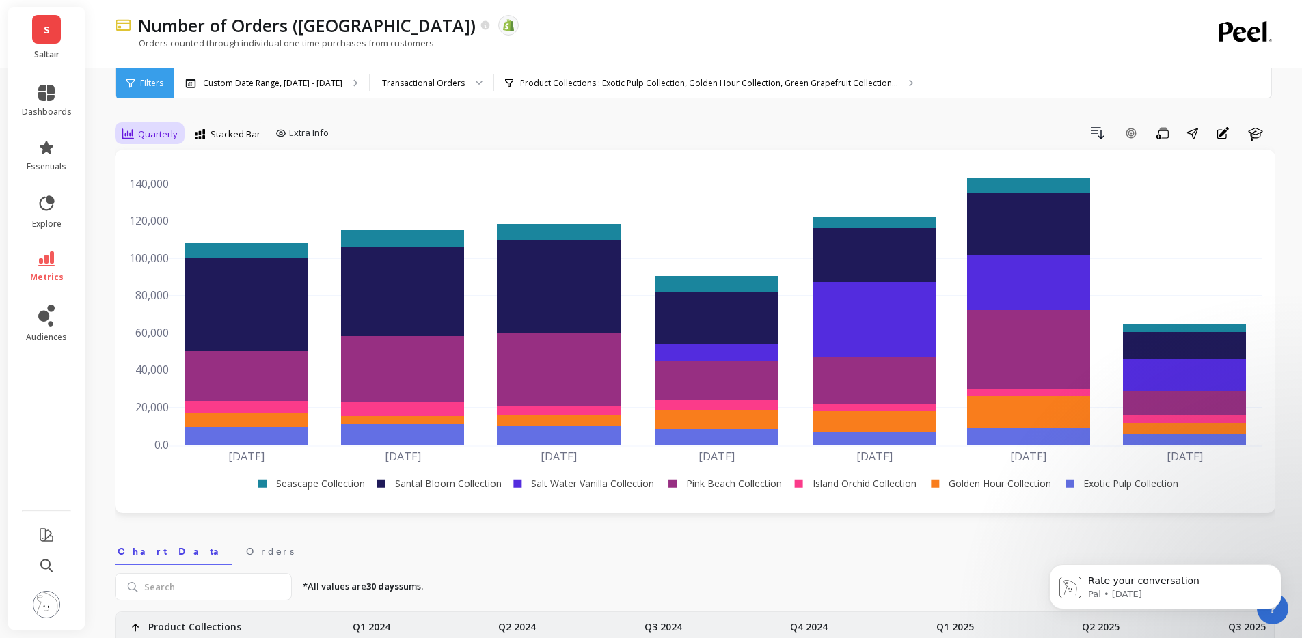
click at [165, 137] on span "Quarterly" at bounding box center [158, 134] width 40 height 13
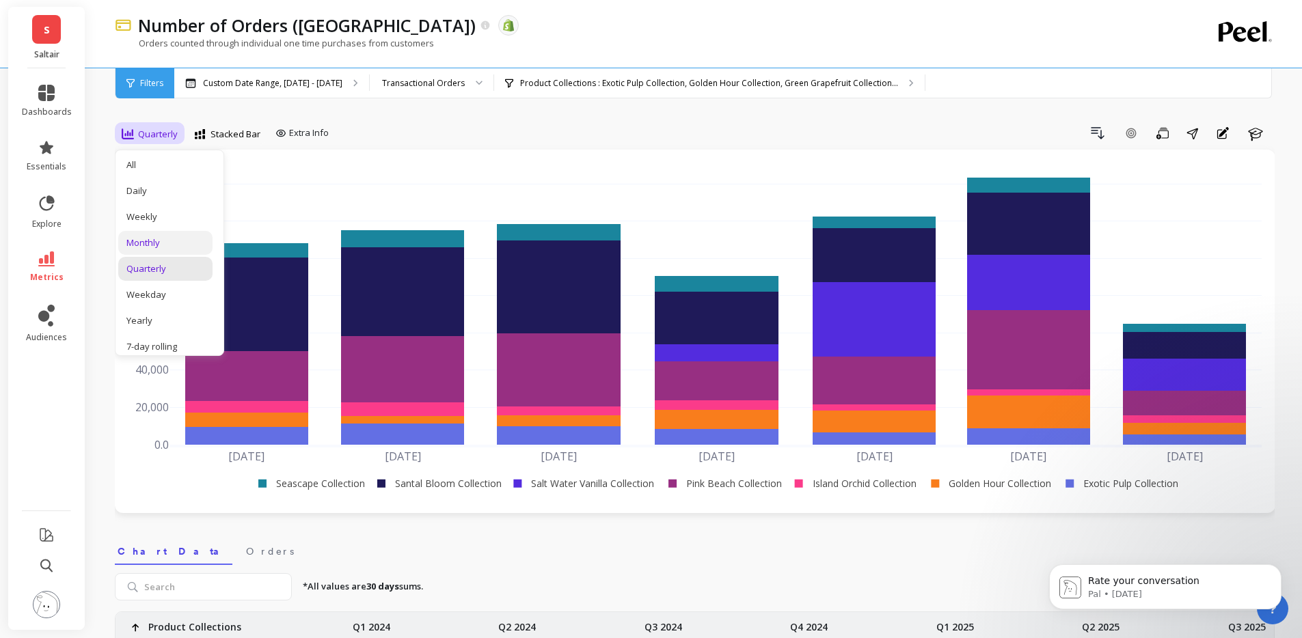
click at [189, 242] on div "Monthly" at bounding box center [165, 242] width 78 height 13
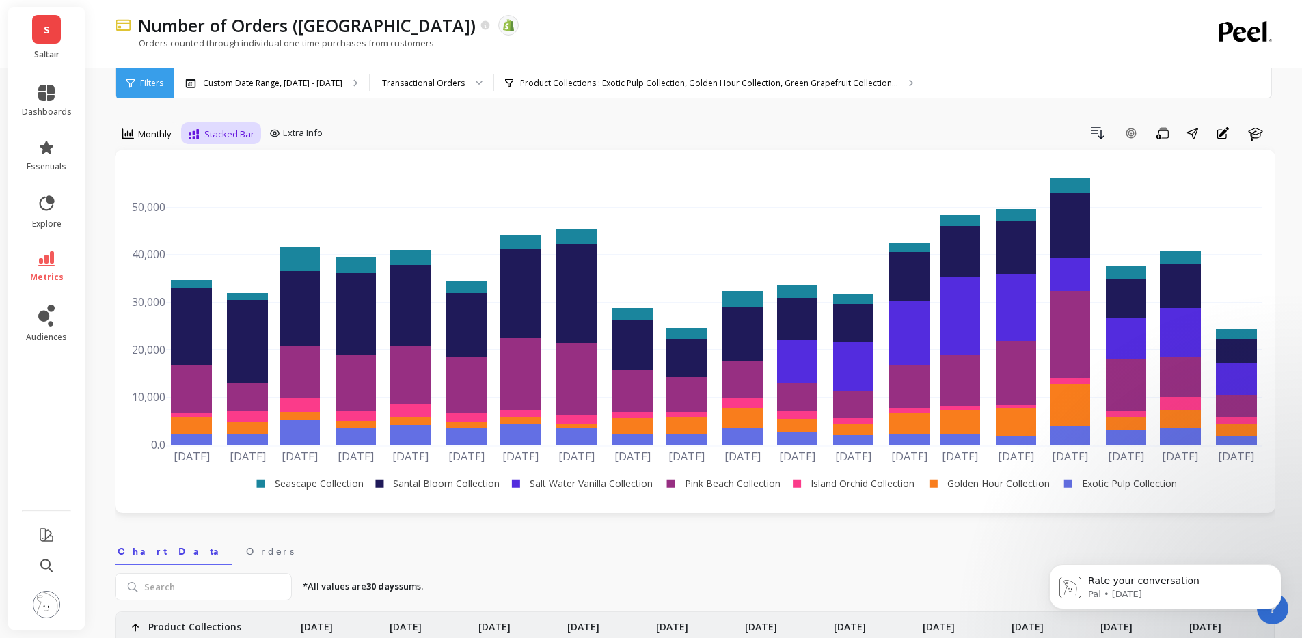
click at [231, 138] on span "Stacked Bar" at bounding box center [229, 134] width 50 height 13
click at [223, 166] on div "Line" at bounding box center [232, 165] width 78 height 13
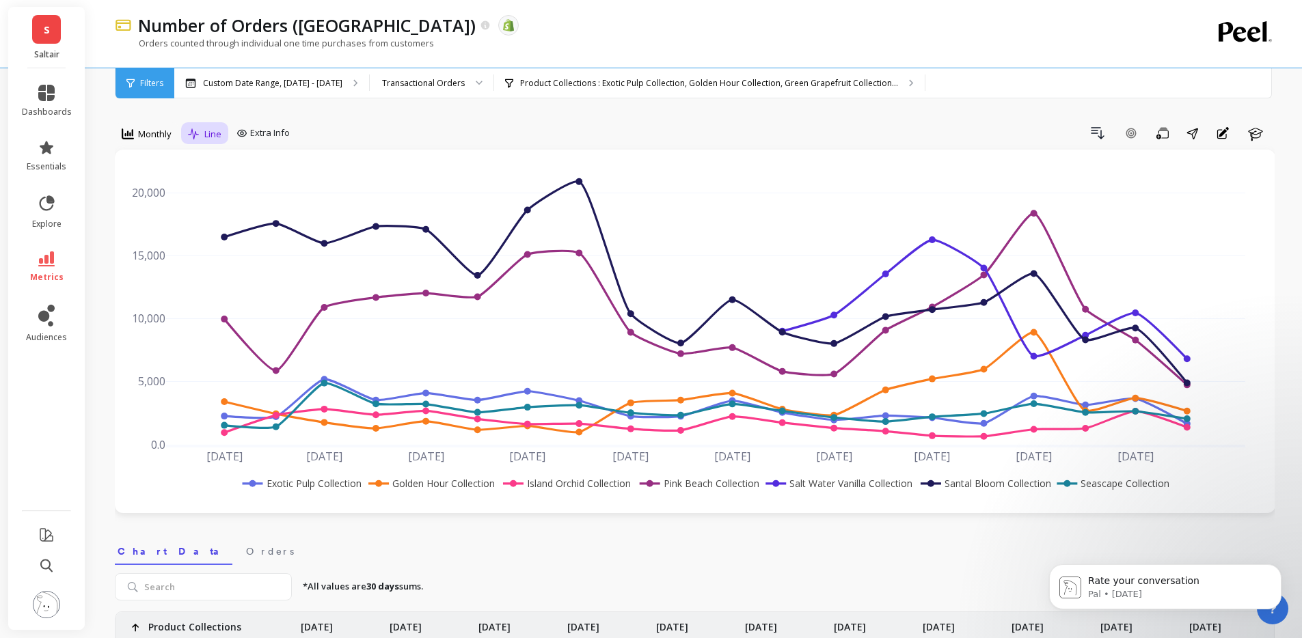
click at [197, 131] on icon at bounding box center [194, 134] width 12 height 12
click at [451, 130] on div "Drill Down Add Goal Save Share Annotations Learn" at bounding box center [784, 133] width 979 height 22
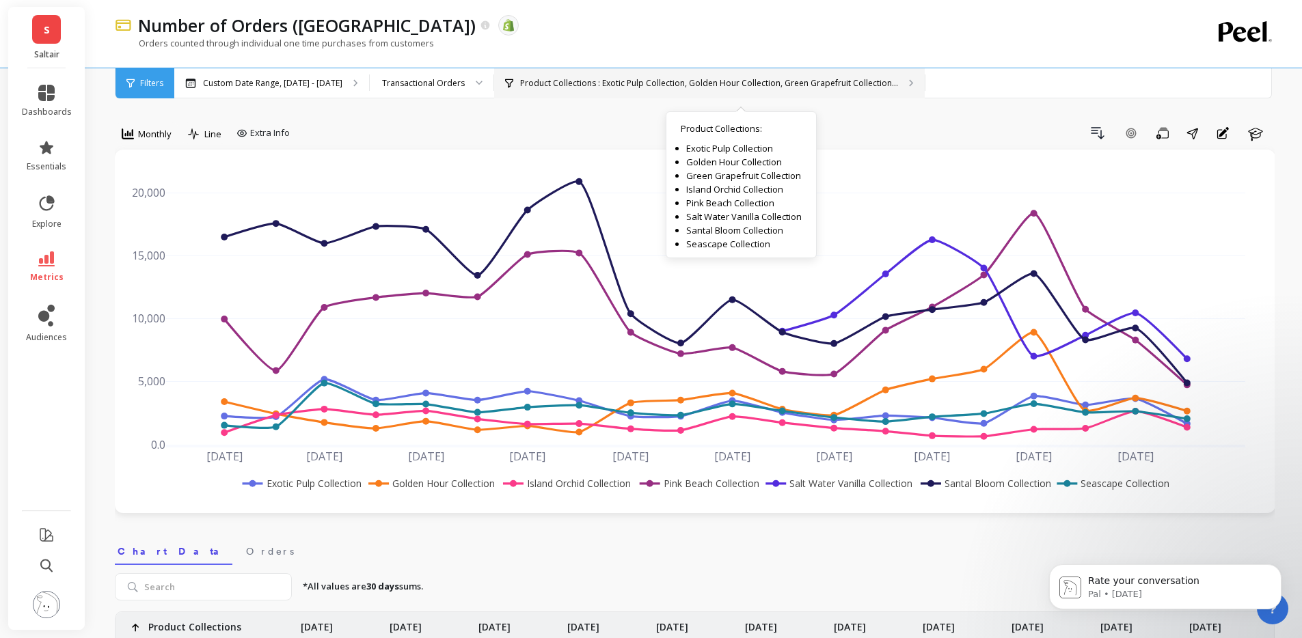
click at [657, 81] on p "Product Collections : Exotic Pulp Collection, Golden Hour Collection, Green Gra…" at bounding box center [709, 83] width 378 height 11
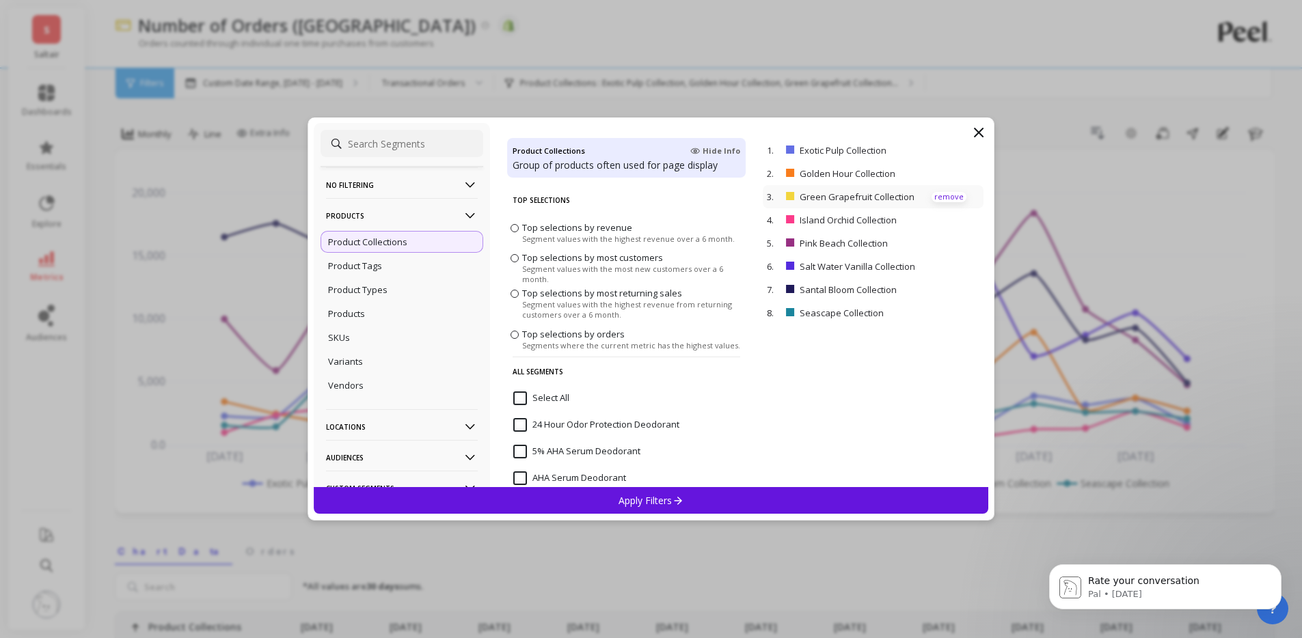
click at [936, 197] on p "remove" at bounding box center [948, 197] width 35 height 10
click at [933, 266] on p "remove" at bounding box center [948, 267] width 35 height 10
click at [937, 150] on p "remove" at bounding box center [948, 151] width 35 height 10
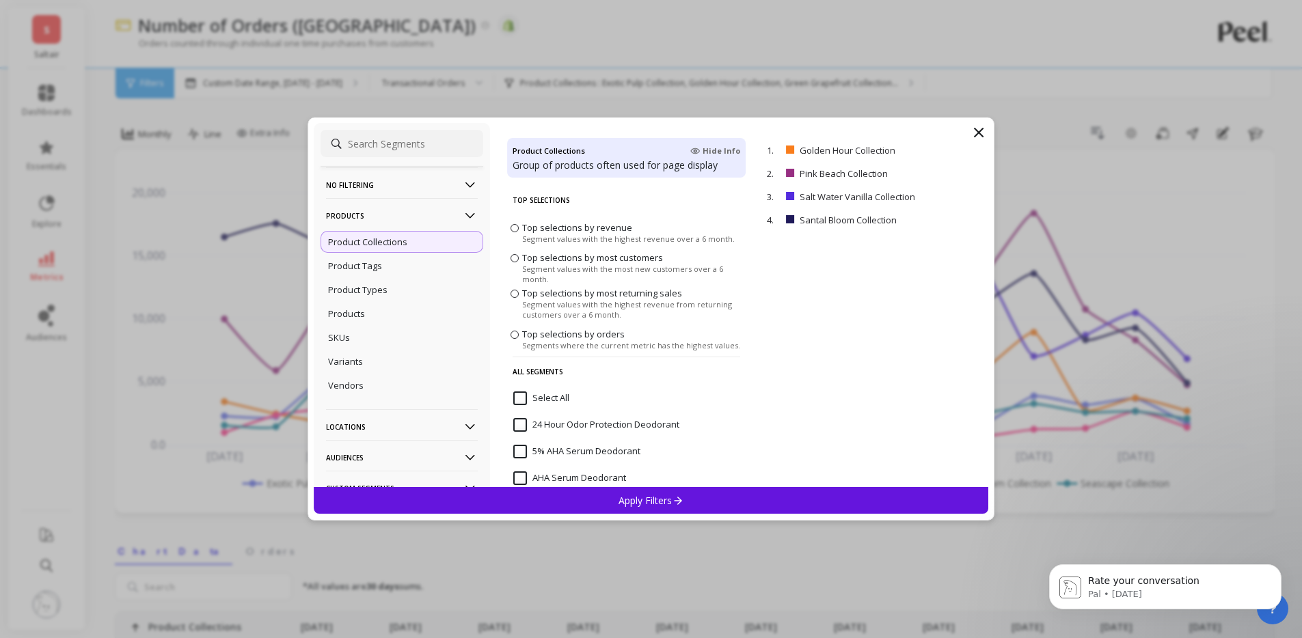
click at [773, 504] on div "Apply Filters" at bounding box center [651, 500] width 675 height 27
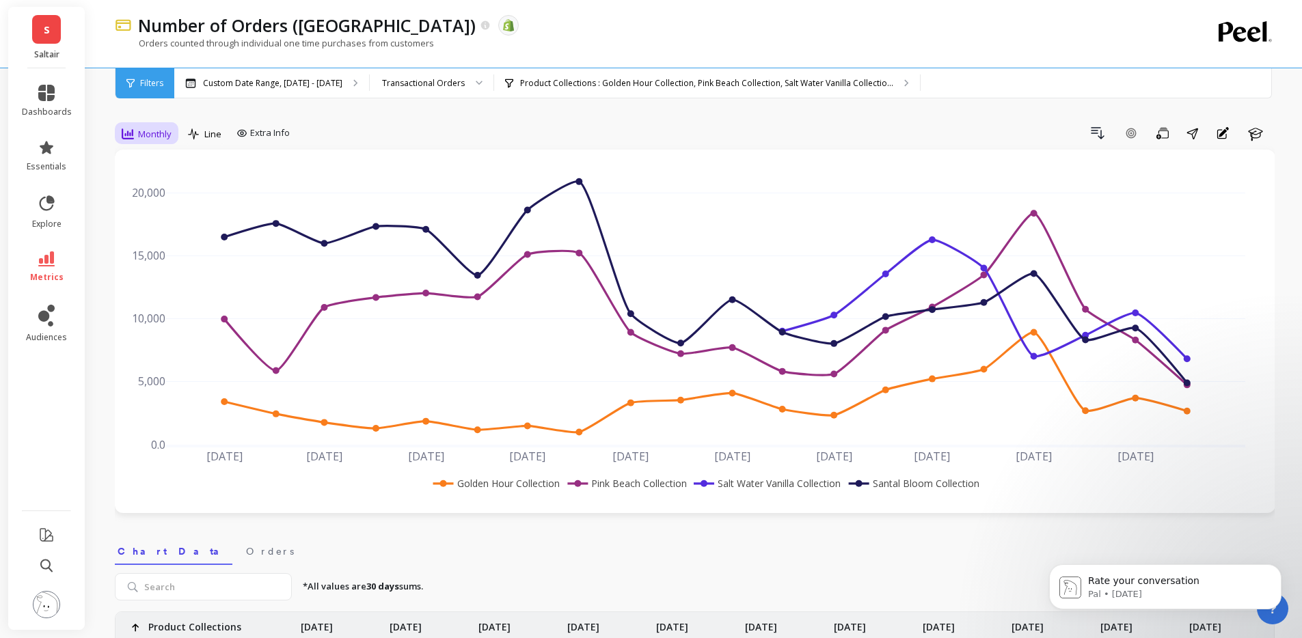
click at [135, 135] on div "Monthly" at bounding box center [147, 134] width 50 height 16
click at [158, 240] on div "Monthly" at bounding box center [165, 242] width 78 height 13
click at [141, 139] on span "Monthly" at bounding box center [154, 134] width 33 height 13
click at [161, 218] on div "Weekly" at bounding box center [165, 216] width 78 height 13
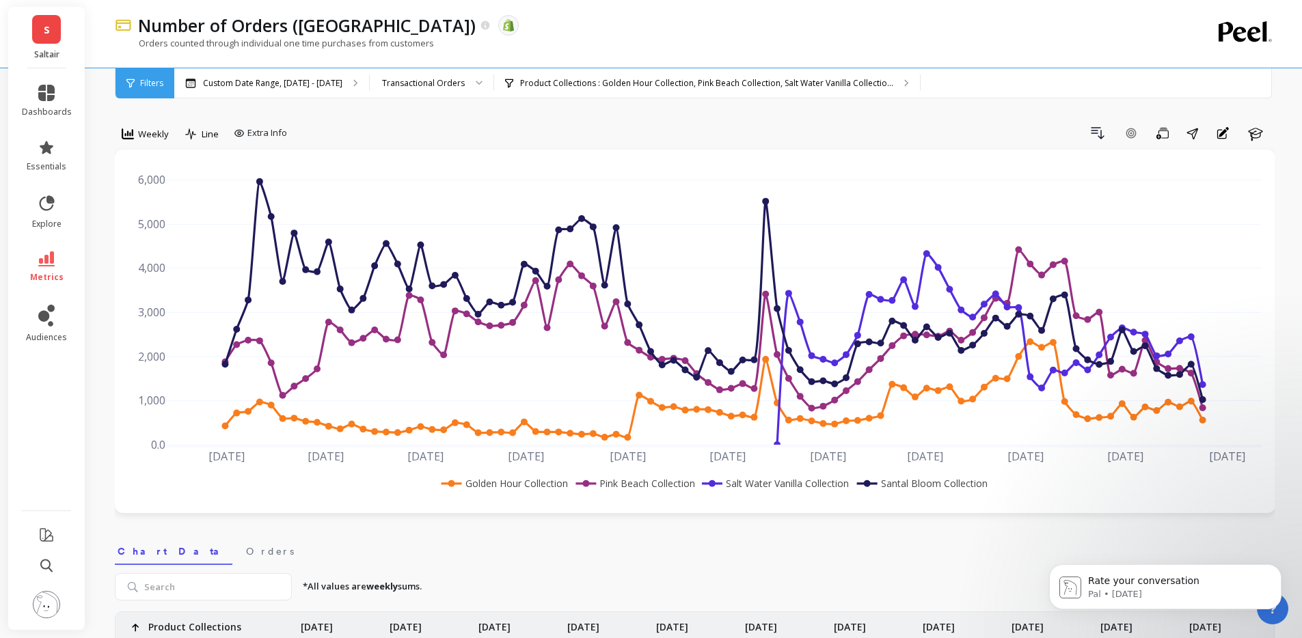
click at [141, 134] on span "Weekly" at bounding box center [153, 134] width 31 height 13
click at [161, 240] on div "Monthly" at bounding box center [165, 242] width 78 height 13
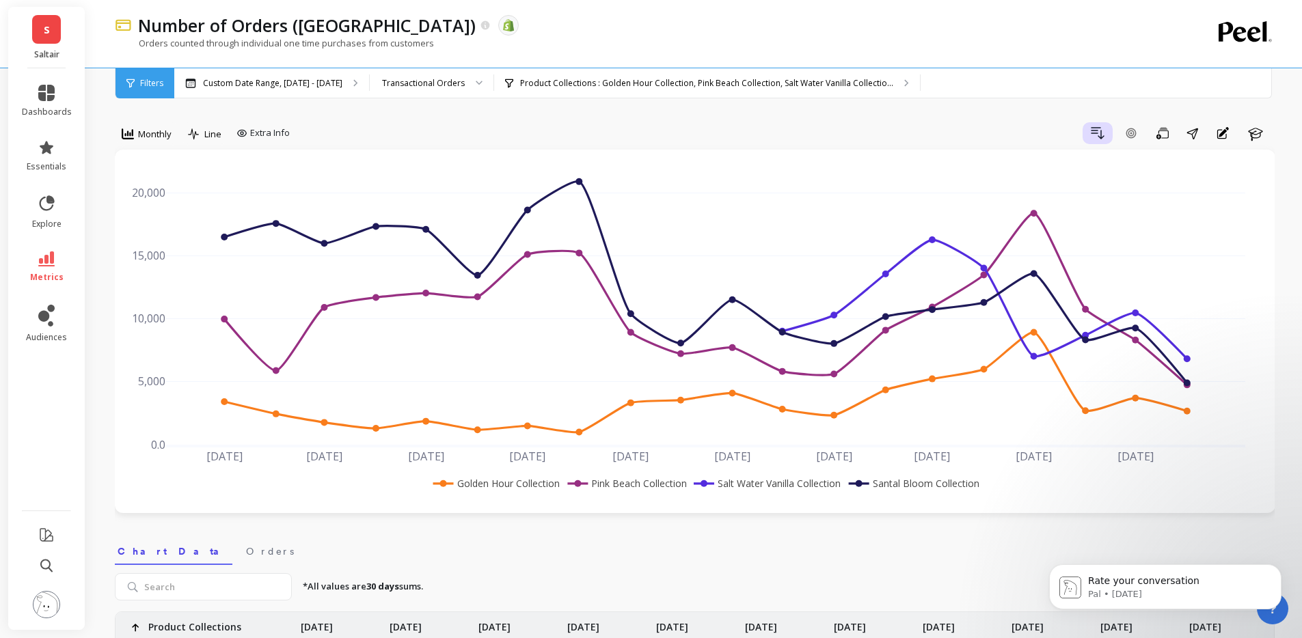
click at [1084, 138] on button "Drill Down" at bounding box center [1097, 133] width 30 height 22
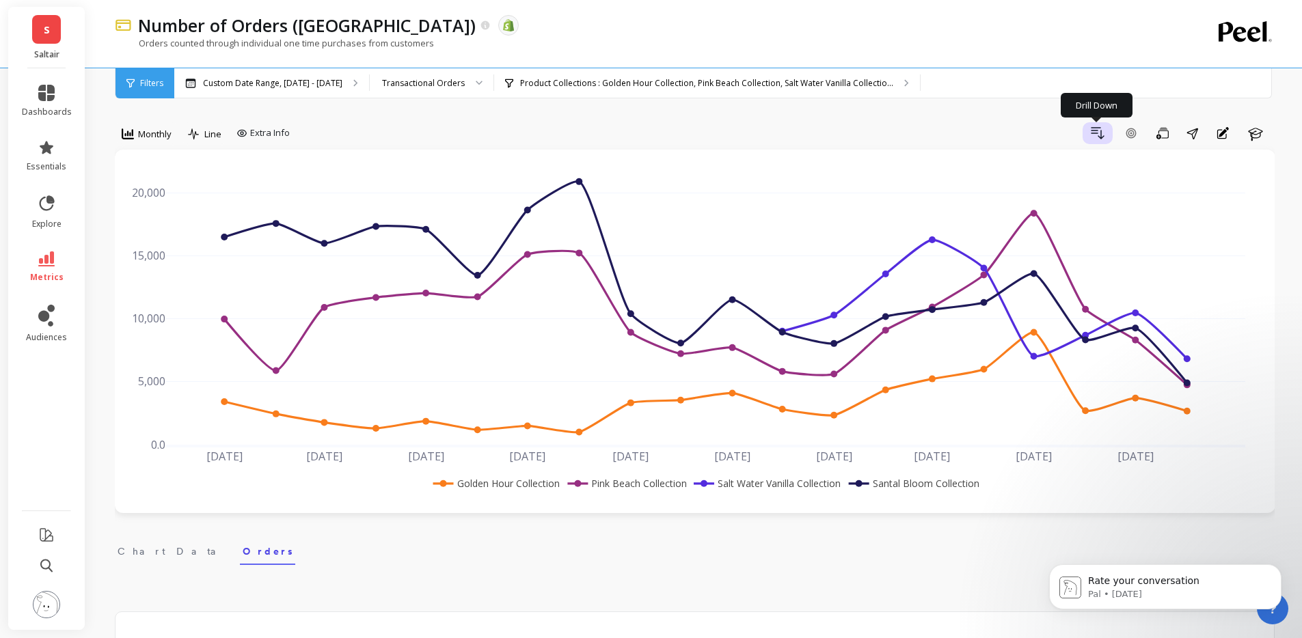
click at [1096, 138] on icon "button" at bounding box center [1097, 133] width 16 height 16
click at [1233, 137] on button "Annotations" at bounding box center [1222, 133] width 27 height 22
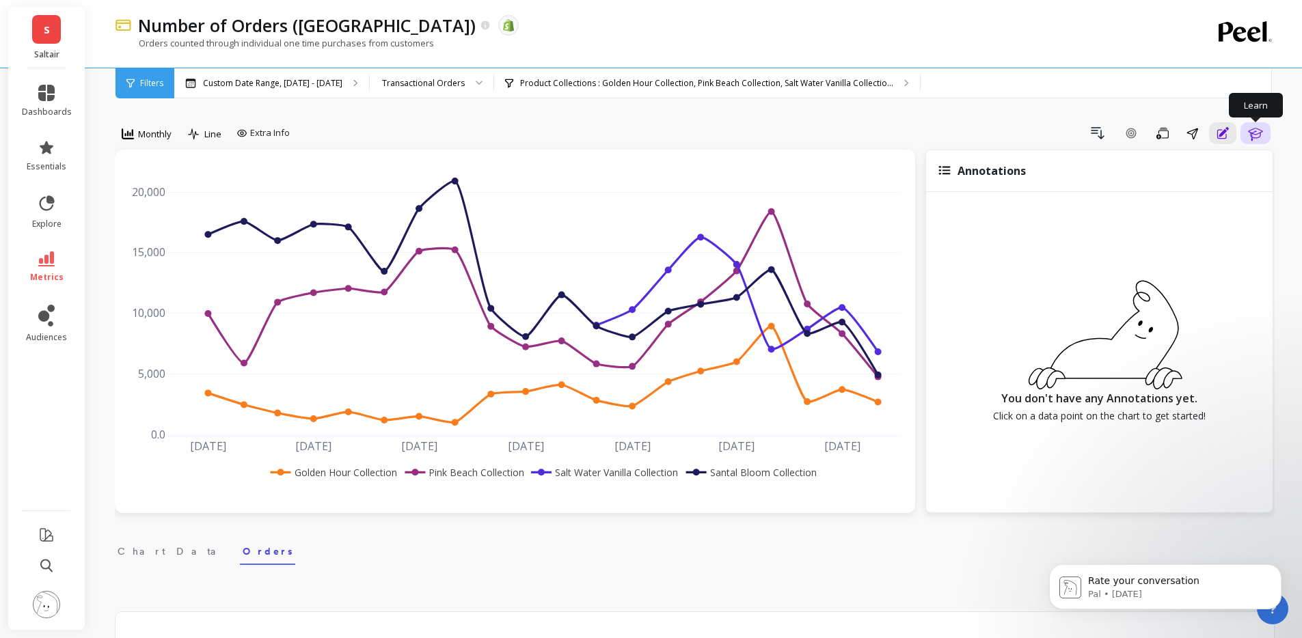
click at [1263, 137] on icon "button" at bounding box center [1255, 133] width 16 height 16
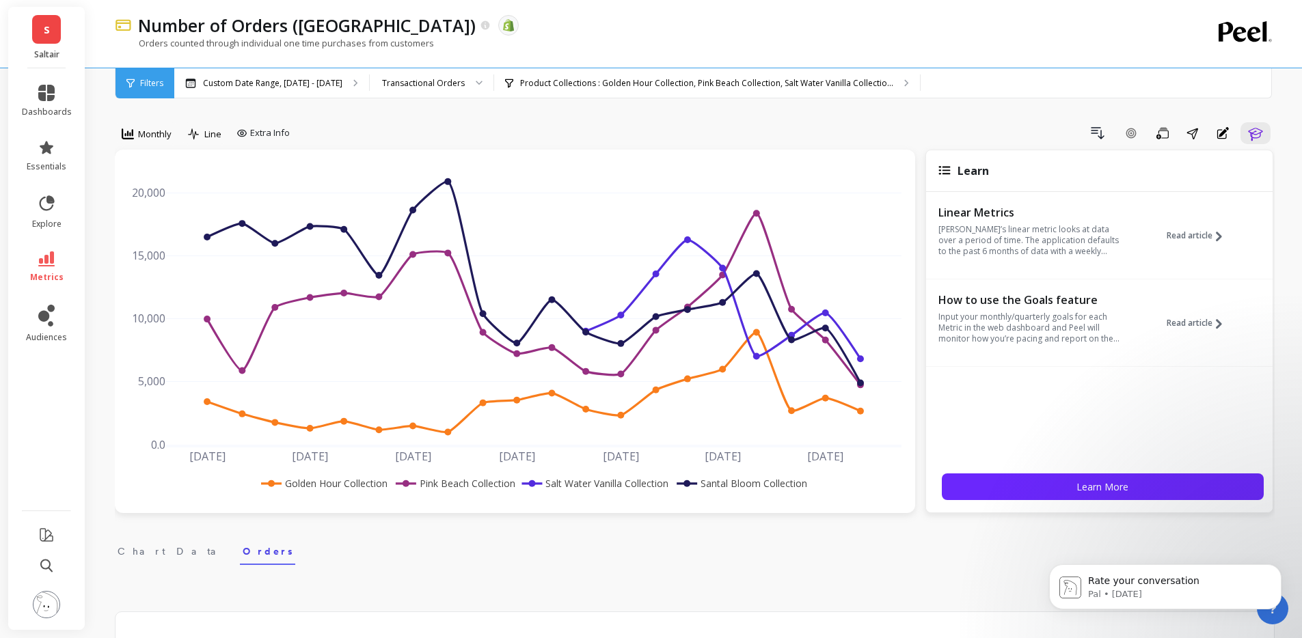
click at [953, 165] on div "Learn" at bounding box center [1099, 171] width 346 height 42
click at [947, 167] on icon at bounding box center [944, 170] width 12 height 8
click at [1264, 135] on button "Learn" at bounding box center [1255, 133] width 30 height 22
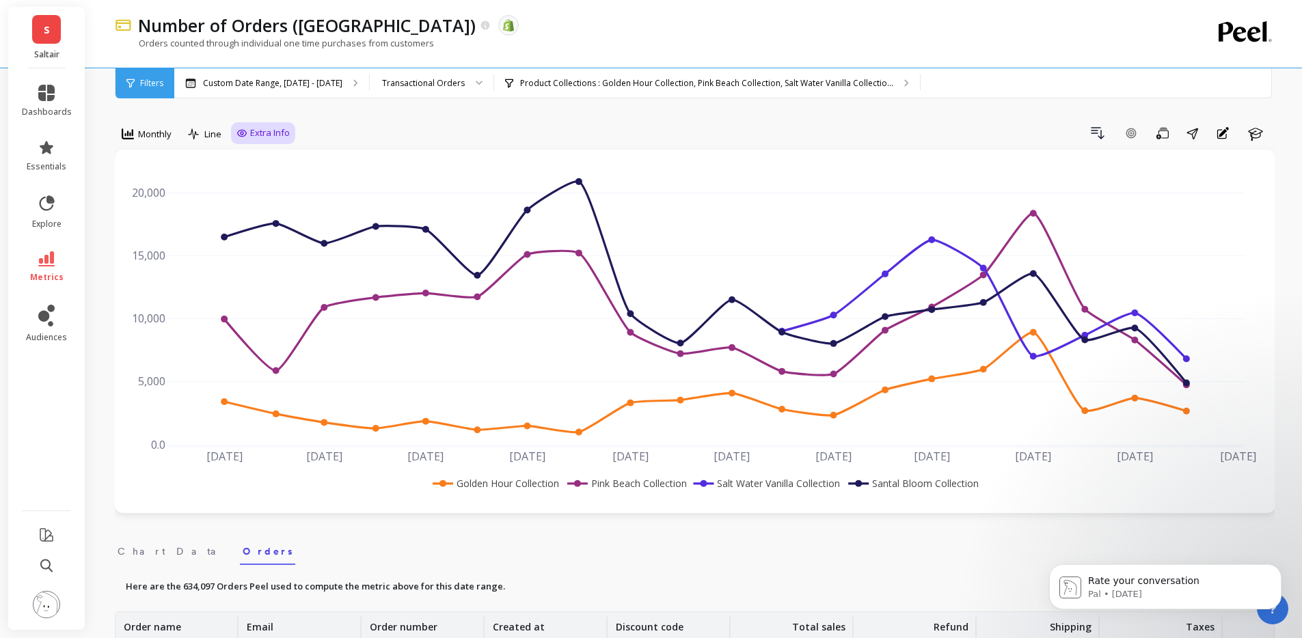
click at [275, 139] on span "Extra Info" at bounding box center [270, 133] width 40 height 14
click at [247, 187] on input "Annotations" at bounding box center [278, 187] width 70 height 14
checkbox input "false"
click at [251, 216] on input "Values" at bounding box center [267, 213] width 48 height 14
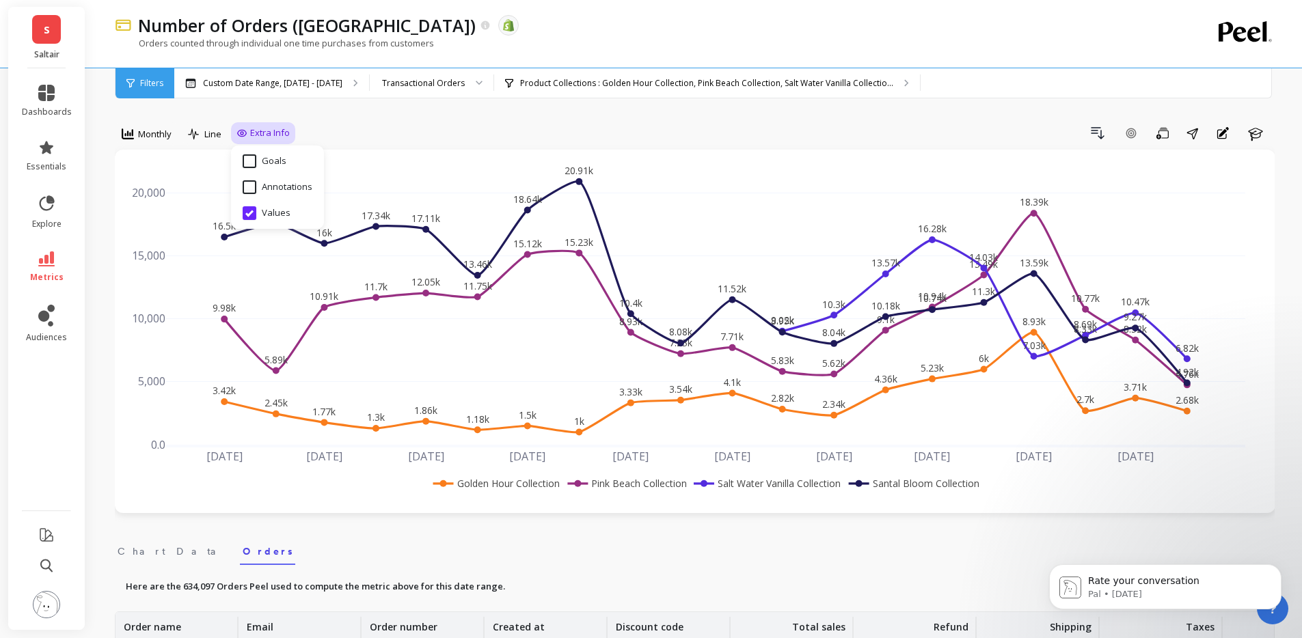
click at [249, 219] on input "Values" at bounding box center [267, 213] width 48 height 14
checkbox input "false"
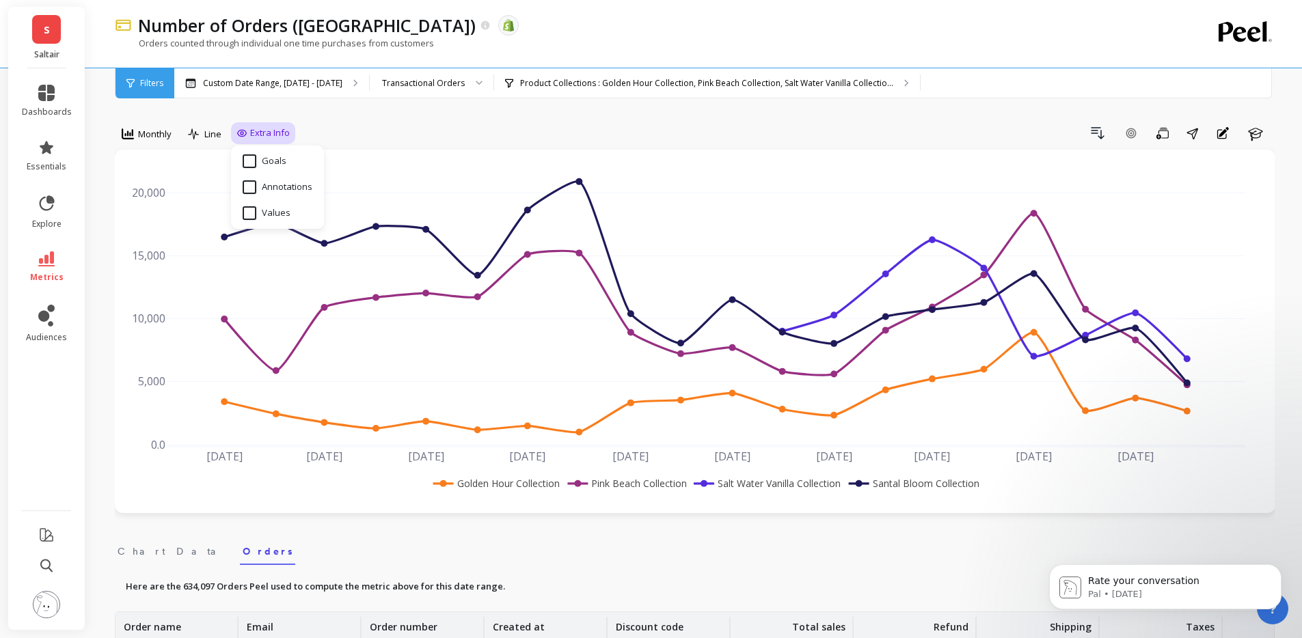
click at [411, 130] on div "Drill Down Add Goal Save Share Annotations Learn" at bounding box center [784, 133] width 979 height 22
click at [196, 137] on icon at bounding box center [194, 134] width 12 height 12
click at [207, 196] on div "Bar" at bounding box center [232, 190] width 78 height 13
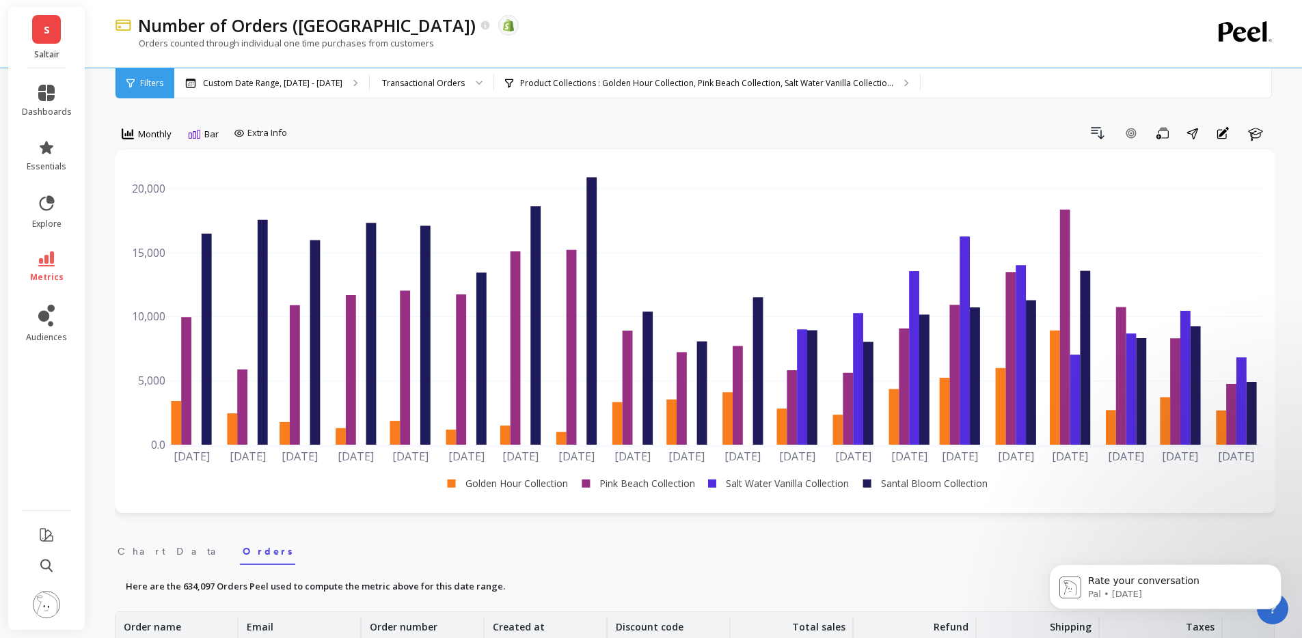
click at [206, 134] on span "Bar" at bounding box center [211, 134] width 14 height 13
click at [208, 243] on div "Pie" at bounding box center [232, 242] width 78 height 13
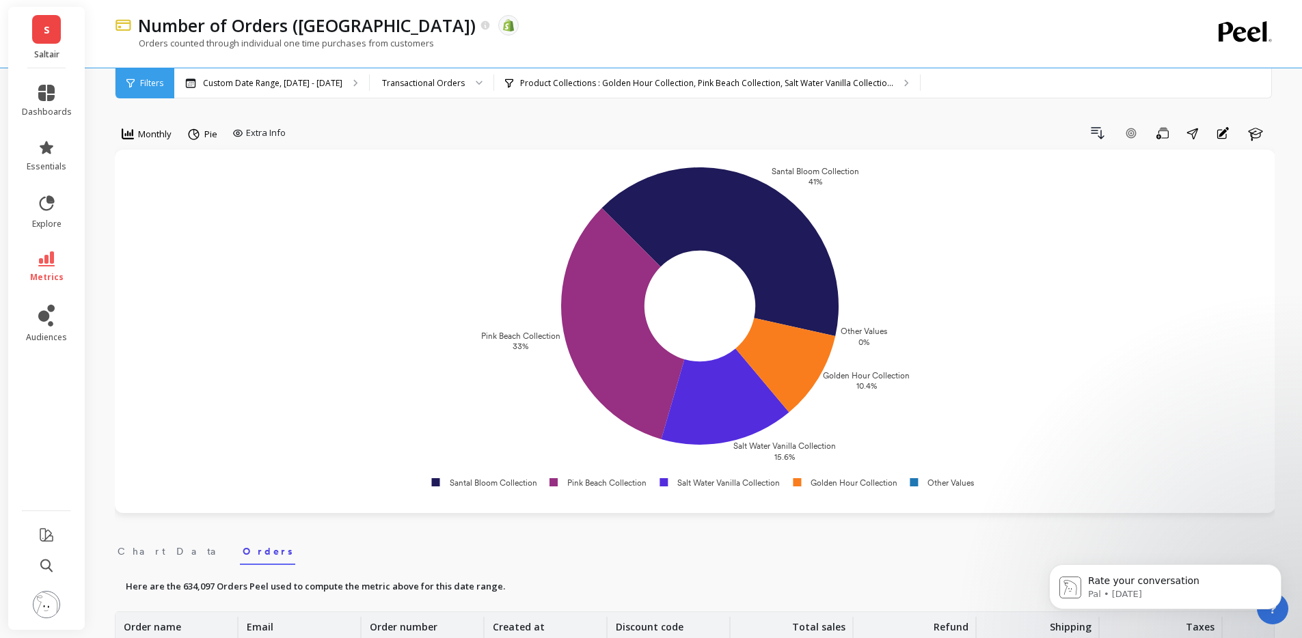
click at [197, 138] on icon at bounding box center [194, 133] width 11 height 11
click at [214, 163] on div "Line" at bounding box center [232, 165] width 78 height 13
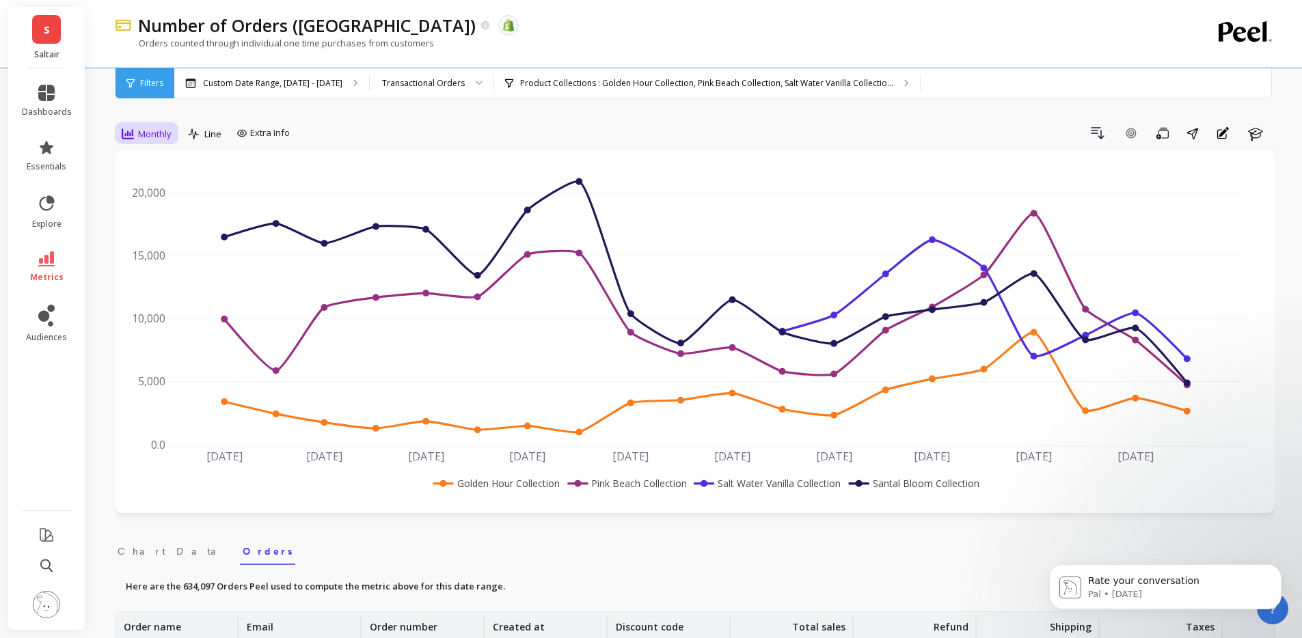
click at [144, 131] on span "Monthly" at bounding box center [154, 134] width 33 height 13
drag, startPoint x: 156, startPoint y: 234, endPoint x: 153, endPoint y: 214, distance: 20.1
click at [153, 214] on div "All Daily Weekly Monthly Quarterly Weekday Yearly 7-day rolling 30-day rolling …" at bounding box center [169, 252] width 108 height 205
click at [153, 214] on div "Weekly" at bounding box center [165, 216] width 78 height 13
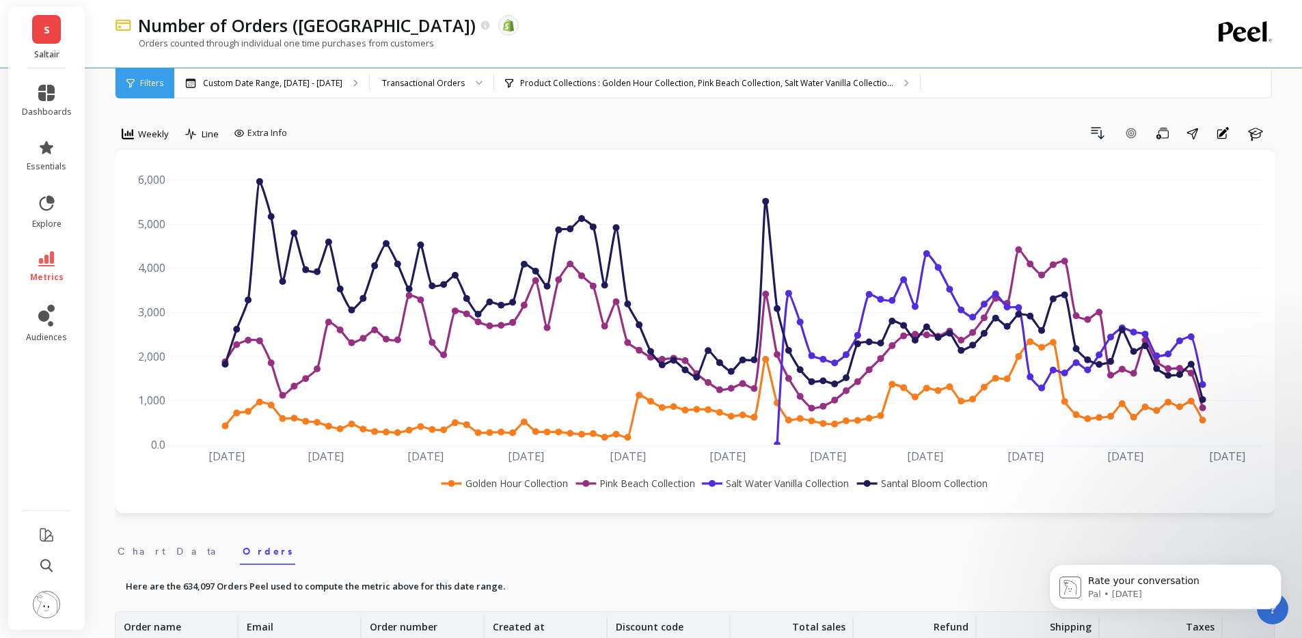
click at [135, 128] on div "Weekly" at bounding box center [145, 134] width 47 height 16
click at [155, 241] on div "Monthly" at bounding box center [165, 242] width 78 height 13
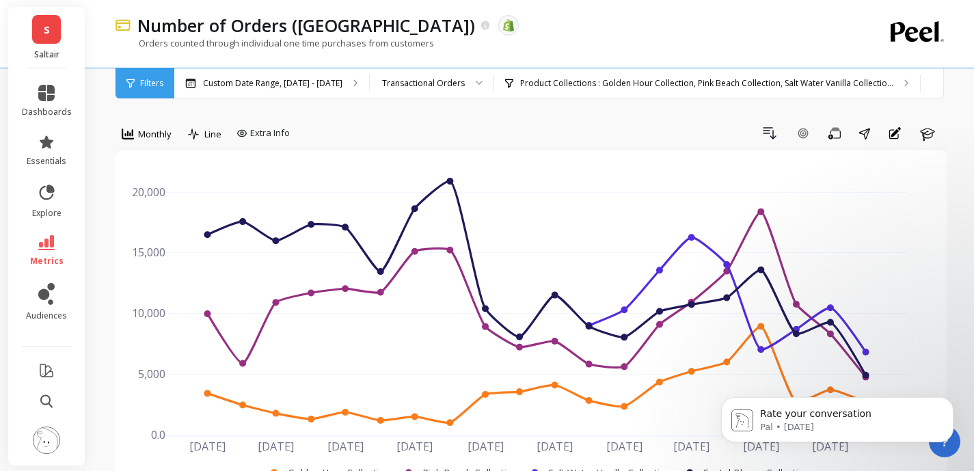
click at [622, 34] on div "Number of Orders (tx) The data you are viewing comes from: Shopify" at bounding box center [482, 25] width 704 height 23
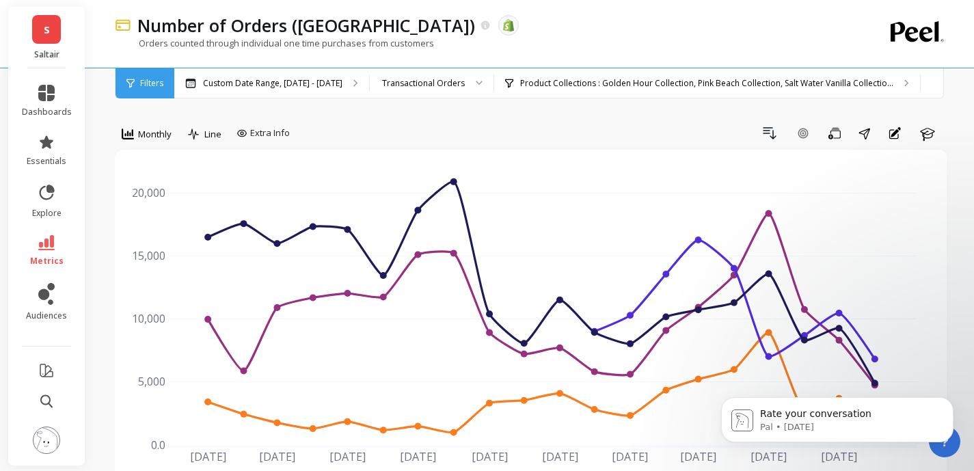
click at [515, 29] on div "Number of Orders (tx) The data you are viewing comes from: Shopify" at bounding box center [482, 25] width 704 height 23
